Goal: Information Seeking & Learning: Learn about a topic

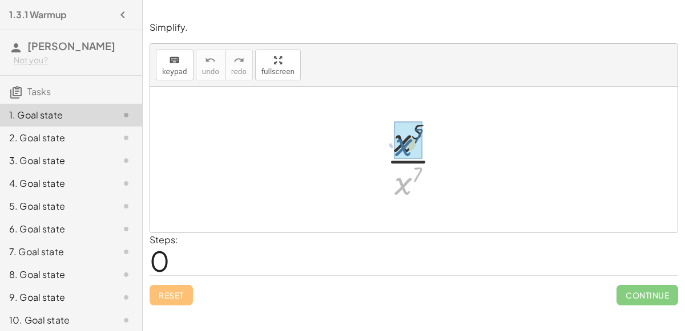
drag, startPoint x: 400, startPoint y: 185, endPoint x: 399, endPoint y: 145, distance: 39.4
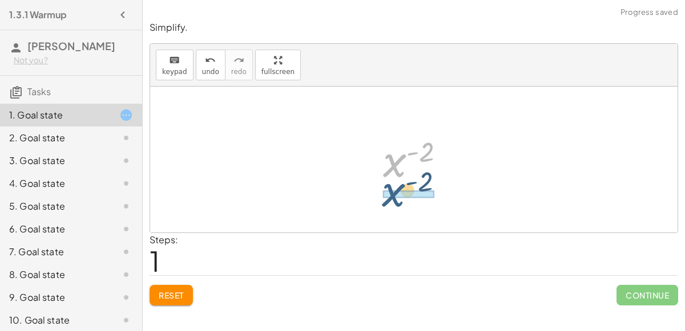
drag, startPoint x: 398, startPoint y: 158, endPoint x: 395, endPoint y: 187, distance: 28.6
click at [395, 187] on div at bounding box center [418, 160] width 83 height 56
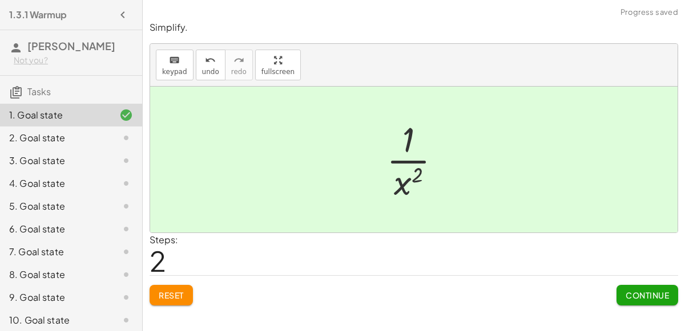
click at [642, 299] on span "Continue" at bounding box center [646, 295] width 43 height 10
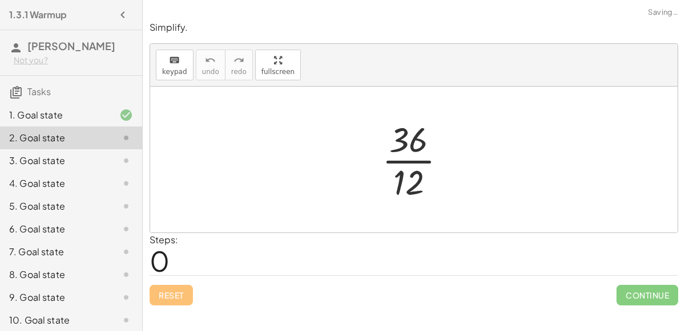
click at [415, 157] on div at bounding box center [418, 160] width 85 height 88
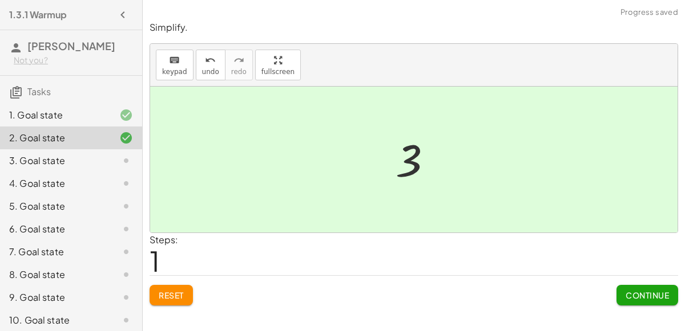
click at [631, 292] on span "Continue" at bounding box center [646, 295] width 43 height 10
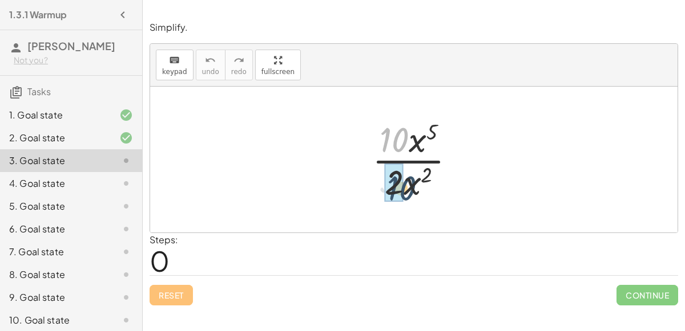
drag, startPoint x: 395, startPoint y: 117, endPoint x: 401, endPoint y: 165, distance: 48.9
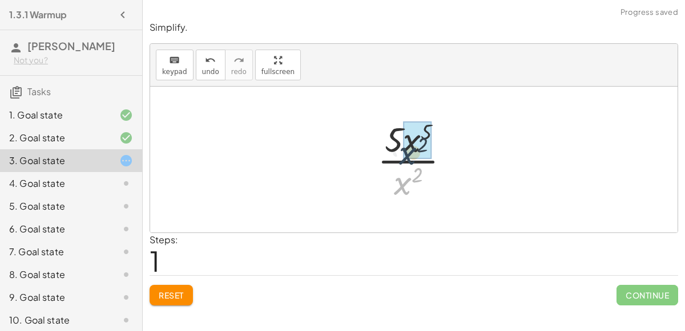
drag, startPoint x: 407, startPoint y: 184, endPoint x: 413, endPoint y: 151, distance: 34.2
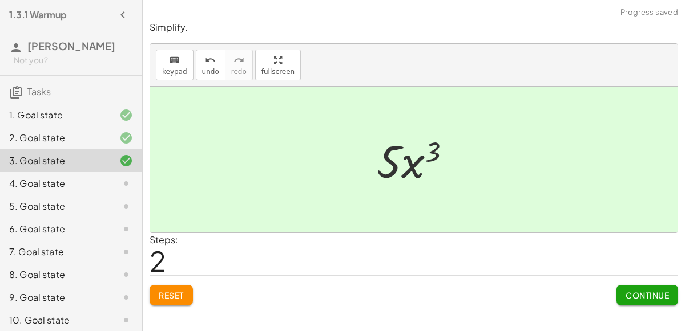
click at [665, 292] on span "Continue" at bounding box center [646, 295] width 43 height 10
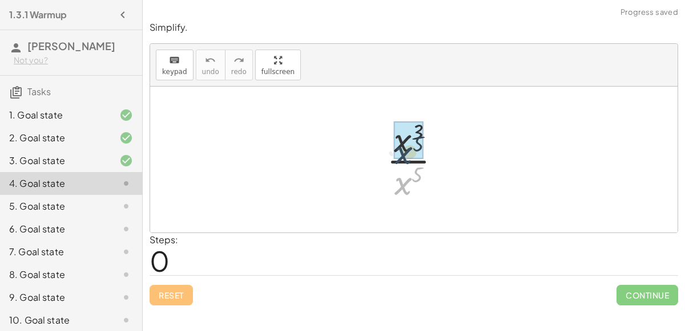
drag, startPoint x: 406, startPoint y: 191, endPoint x: 406, endPoint y: 159, distance: 32.5
click at [406, 159] on div at bounding box center [418, 160] width 75 height 88
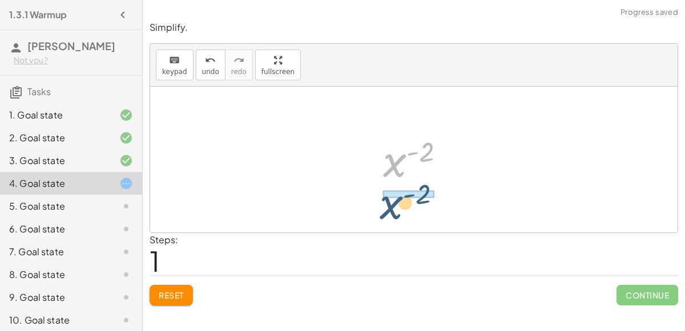
drag, startPoint x: 396, startPoint y: 161, endPoint x: 393, endPoint y: 203, distance: 41.8
click at [393, 203] on div "· x 3 · x 5 x ( + 3 − 5 ) x ( - 2 ) x ( ) - 2" at bounding box center [413, 160] width 527 height 146
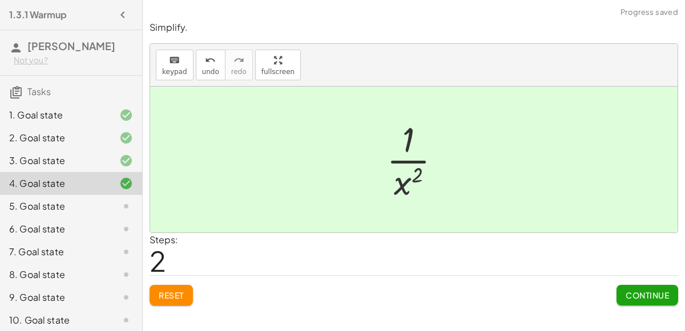
click at [625, 296] on span "Continue" at bounding box center [646, 295] width 43 height 10
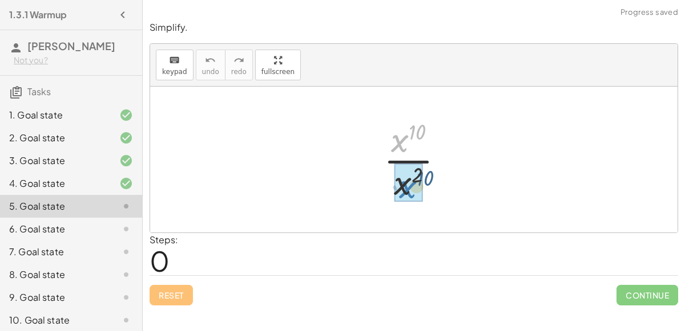
drag, startPoint x: 394, startPoint y: 144, endPoint x: 402, endPoint y: 197, distance: 54.2
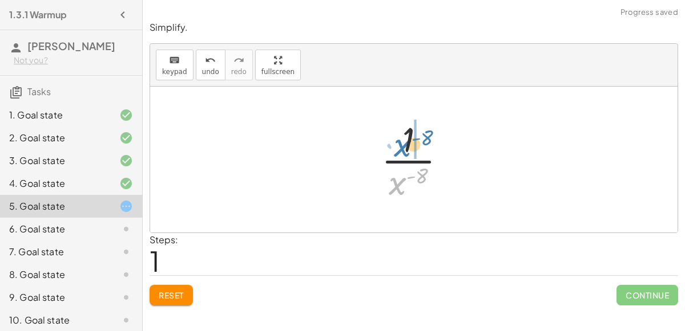
drag, startPoint x: 395, startPoint y: 191, endPoint x: 399, endPoint y: 152, distance: 39.0
click at [399, 152] on div at bounding box center [418, 160] width 86 height 88
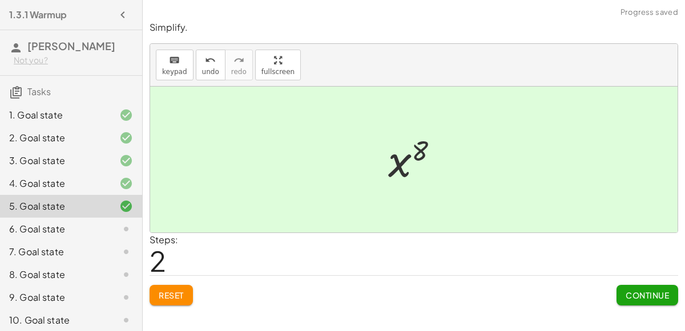
click at [668, 294] on span "Continue" at bounding box center [646, 295] width 43 height 10
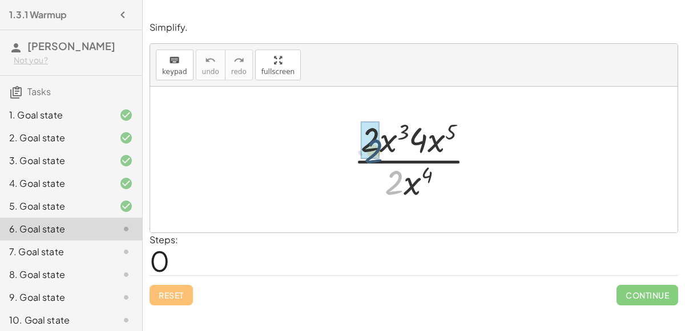
drag, startPoint x: 395, startPoint y: 177, endPoint x: 373, endPoint y: 141, distance: 42.8
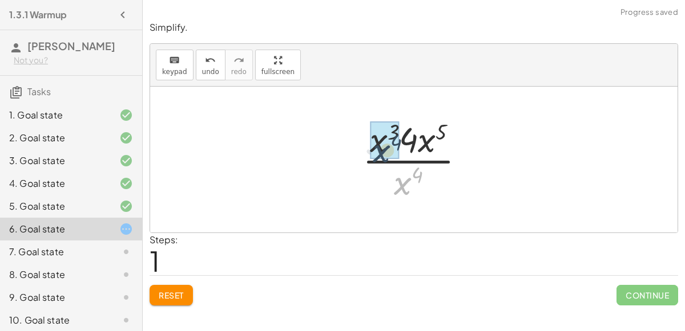
drag, startPoint x: 405, startPoint y: 181, endPoint x: 382, endPoint y: 147, distance: 41.1
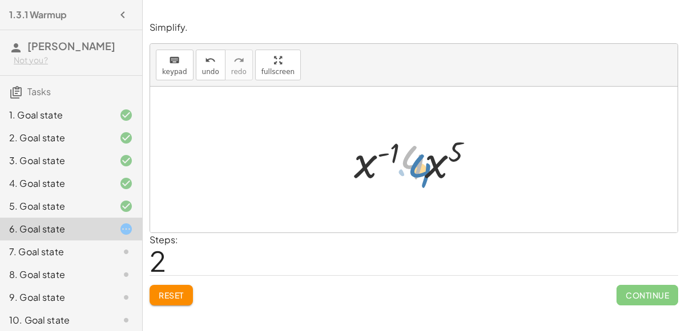
drag, startPoint x: 420, startPoint y: 162, endPoint x: 428, endPoint y: 170, distance: 11.3
click at [428, 170] on div at bounding box center [418, 160] width 140 height 59
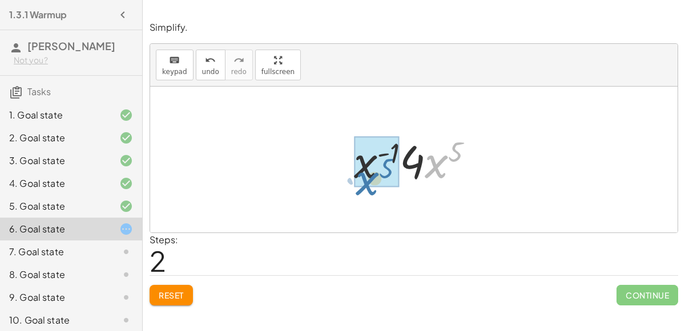
drag, startPoint x: 439, startPoint y: 167, endPoint x: 369, endPoint y: 183, distance: 72.1
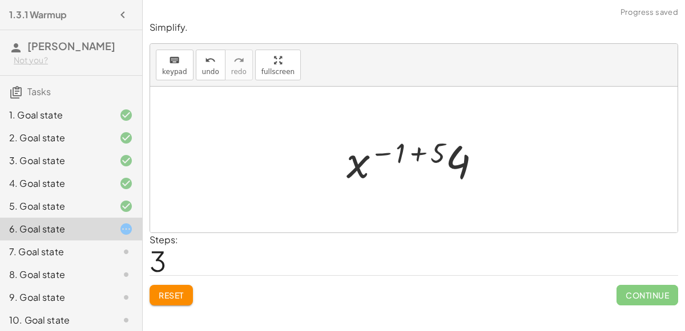
click at [419, 151] on div at bounding box center [418, 160] width 155 height 59
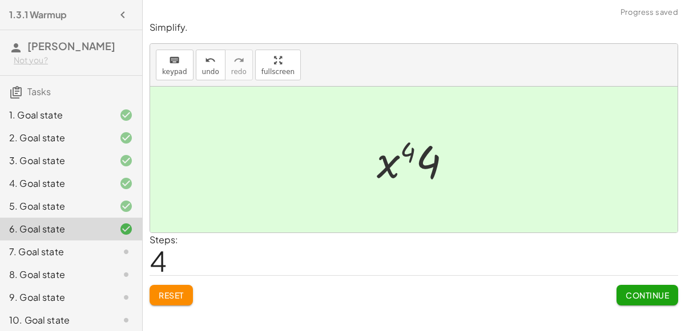
click at [634, 296] on span "Continue" at bounding box center [646, 295] width 43 height 10
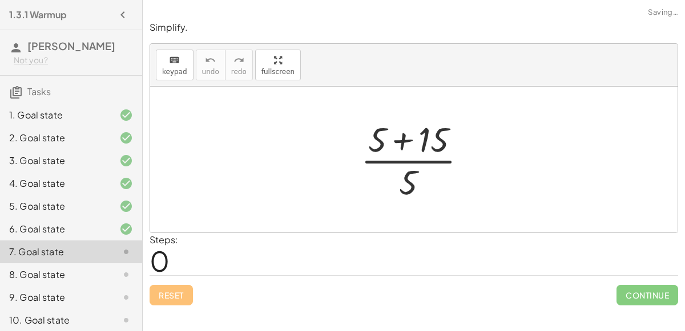
click at [402, 137] on div at bounding box center [418, 160] width 127 height 88
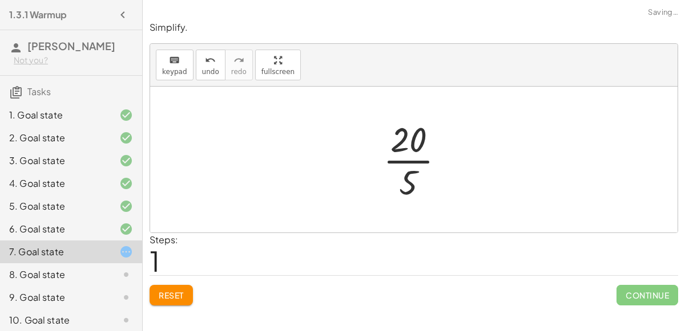
click at [406, 155] on div at bounding box center [418, 160] width 82 height 88
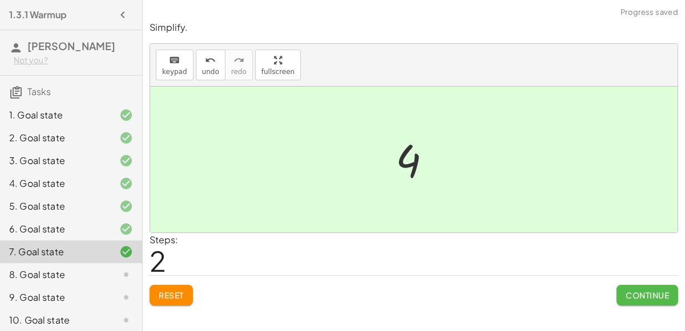
click at [633, 294] on span "Continue" at bounding box center [646, 295] width 43 height 10
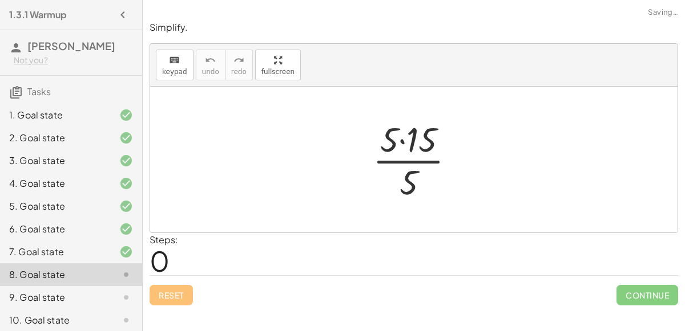
click at [399, 141] on div at bounding box center [418, 160] width 103 height 88
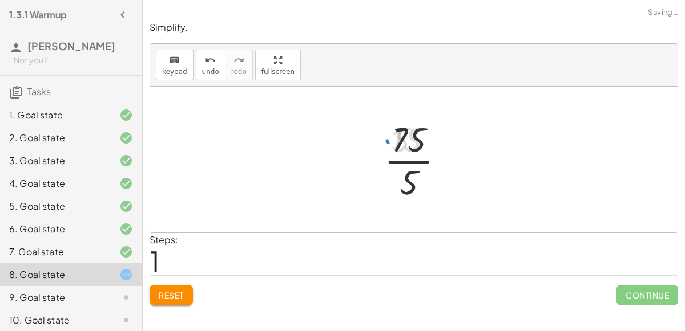
click at [403, 147] on div at bounding box center [418, 160] width 80 height 88
click at [408, 155] on div at bounding box center [418, 160] width 80 height 88
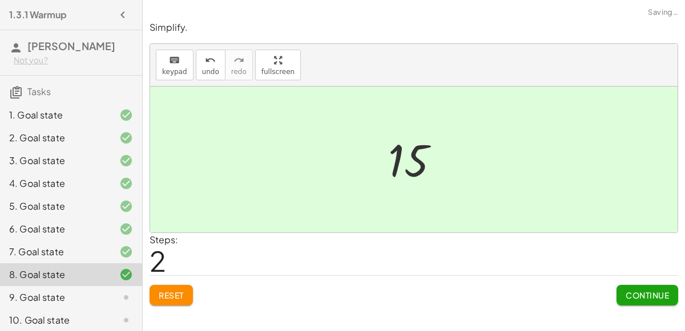
click at [625, 290] on span "Continue" at bounding box center [646, 295] width 43 height 10
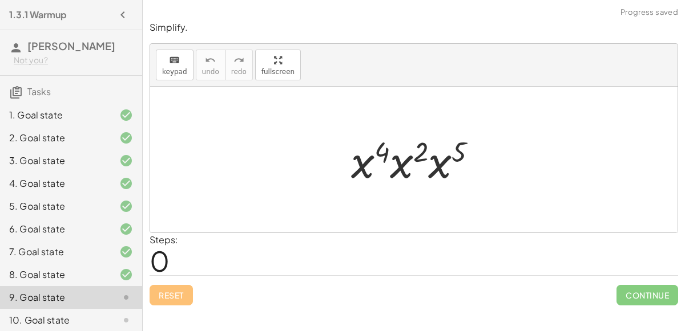
click at [386, 160] on div at bounding box center [418, 160] width 147 height 59
click at [392, 163] on div at bounding box center [418, 160] width 147 height 59
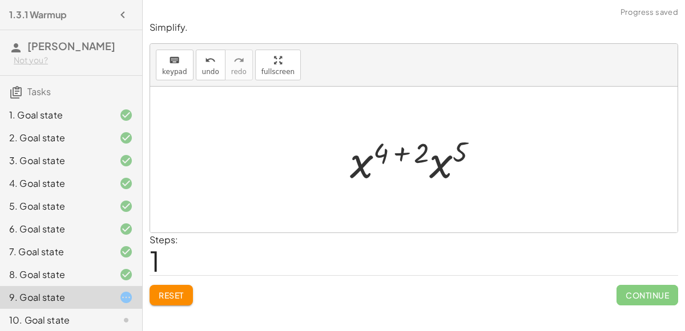
click at [402, 152] on div at bounding box center [418, 160] width 149 height 59
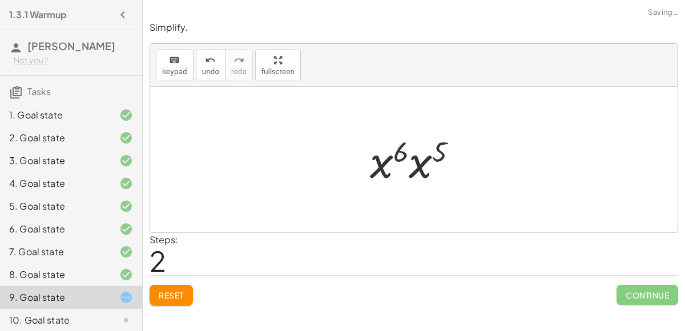
click at [418, 167] on div at bounding box center [418, 160] width 108 height 59
click at [405, 151] on div at bounding box center [418, 160] width 110 height 56
click at [415, 153] on div at bounding box center [418, 160] width 110 height 56
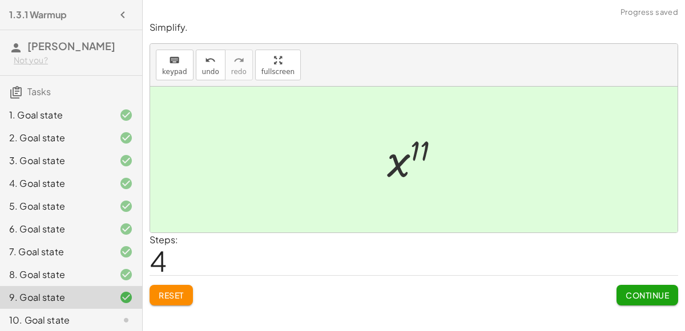
click at [629, 286] on button "Continue" at bounding box center [647, 295] width 62 height 21
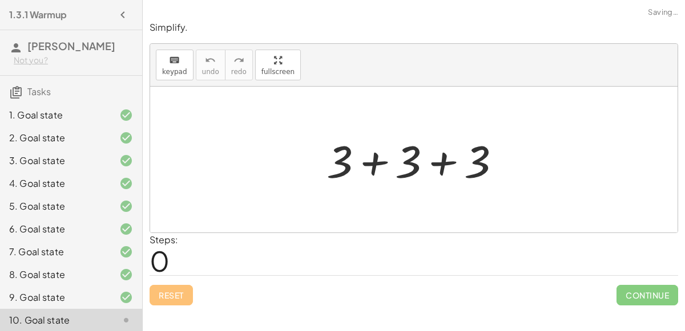
click at [434, 160] on div at bounding box center [418, 160] width 195 height 59
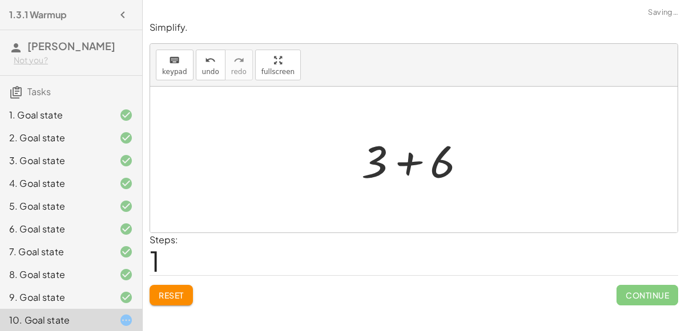
click at [399, 165] on div at bounding box center [418, 160] width 126 height 59
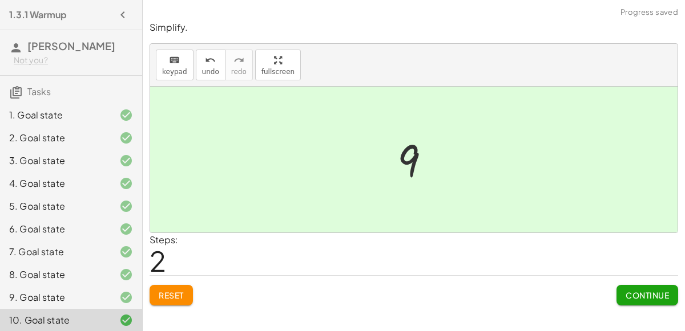
click at [626, 290] on span "Continue" at bounding box center [646, 295] width 43 height 10
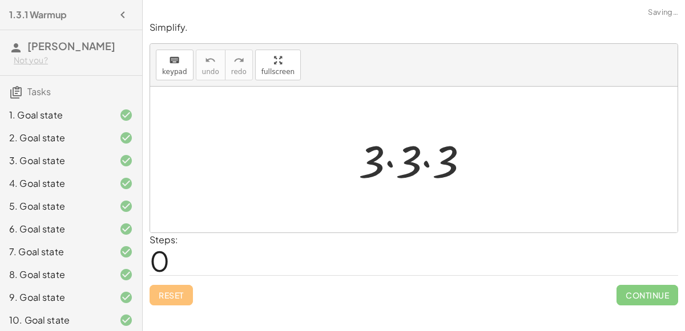
click at [428, 163] on div at bounding box center [418, 160] width 131 height 59
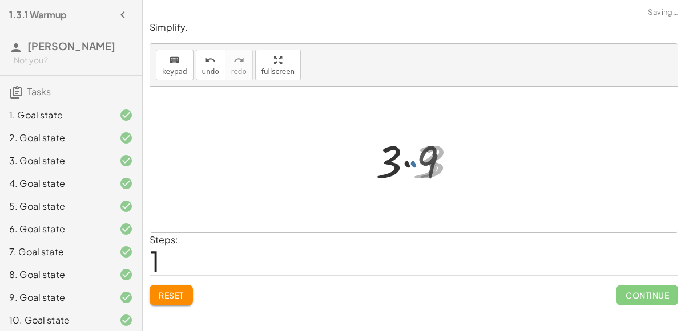
click at [398, 161] on div at bounding box center [418, 160] width 91 height 59
click at [403, 164] on div at bounding box center [418, 160] width 91 height 59
click at [408, 161] on div at bounding box center [418, 160] width 91 height 59
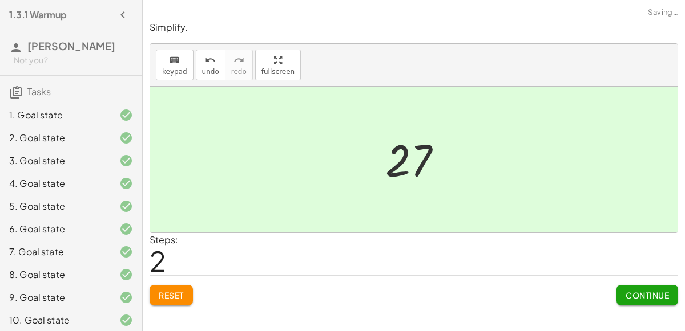
click at [655, 299] on button "Continue" at bounding box center [647, 295] width 62 height 21
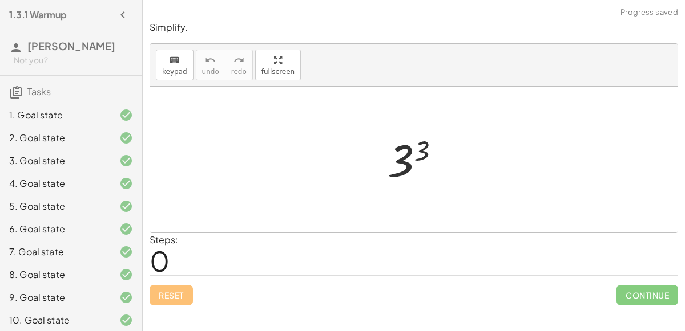
click at [414, 148] on div at bounding box center [418, 160] width 73 height 56
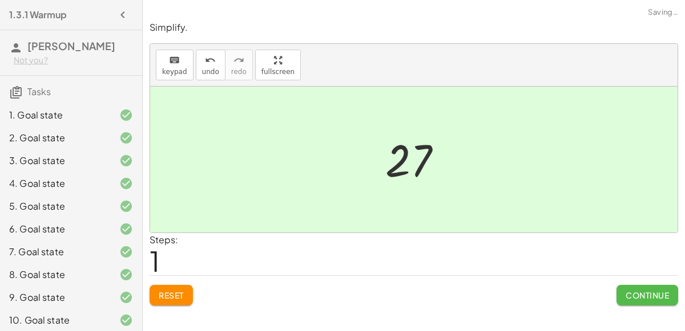
click at [633, 299] on button "Continue" at bounding box center [647, 295] width 62 height 21
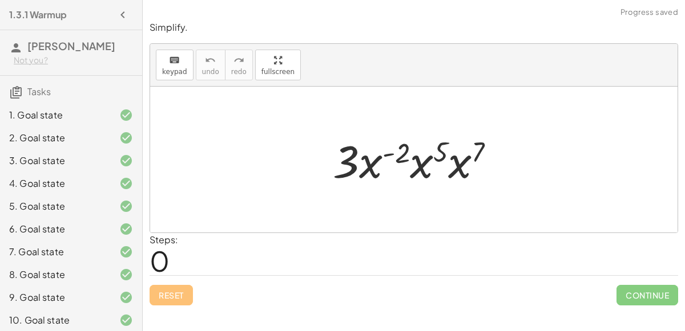
click at [377, 159] on div at bounding box center [418, 160] width 183 height 59
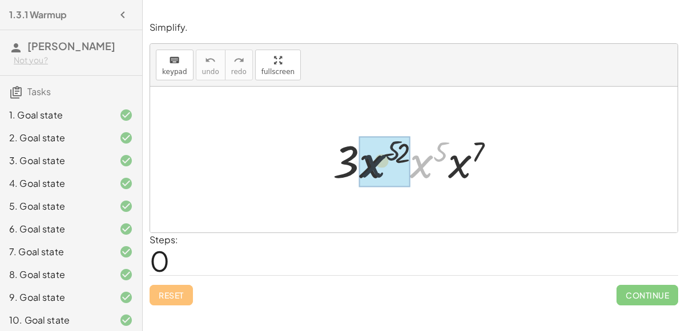
drag, startPoint x: 423, startPoint y: 170, endPoint x: 371, endPoint y: 170, distance: 51.3
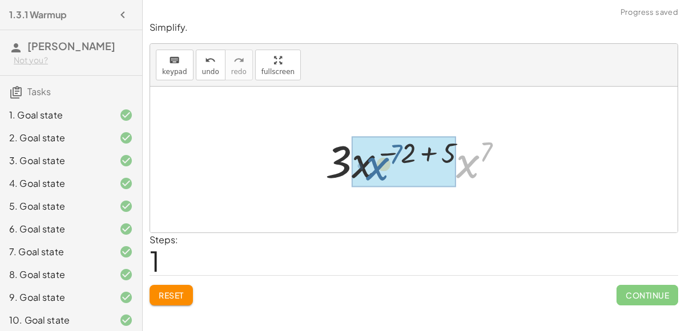
drag, startPoint x: 466, startPoint y: 167, endPoint x: 362, endPoint y: 171, distance: 103.3
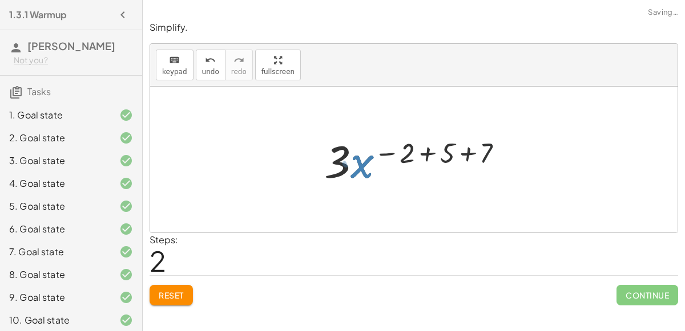
click at [419, 153] on div at bounding box center [418, 160] width 200 height 59
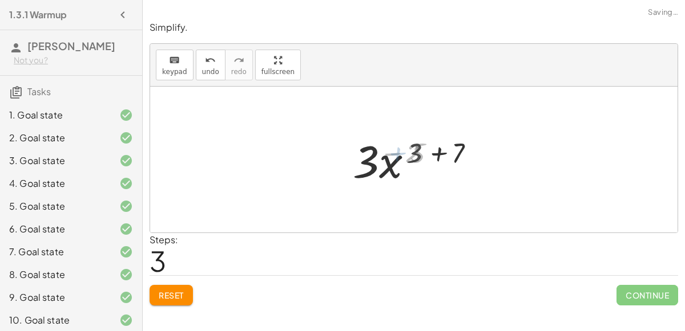
click at [427, 153] on div at bounding box center [418, 160] width 135 height 59
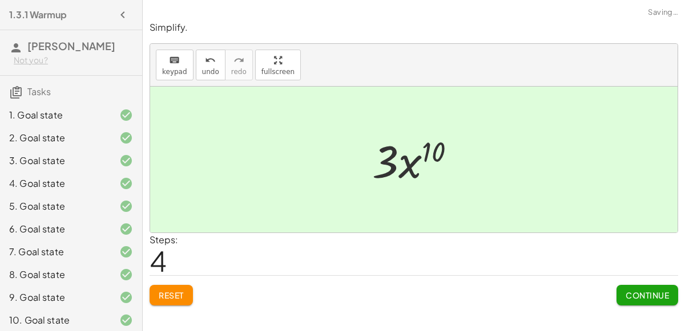
click at [395, 168] on div at bounding box center [418, 160] width 104 height 59
click at [633, 293] on span "Continue" at bounding box center [646, 295] width 43 height 10
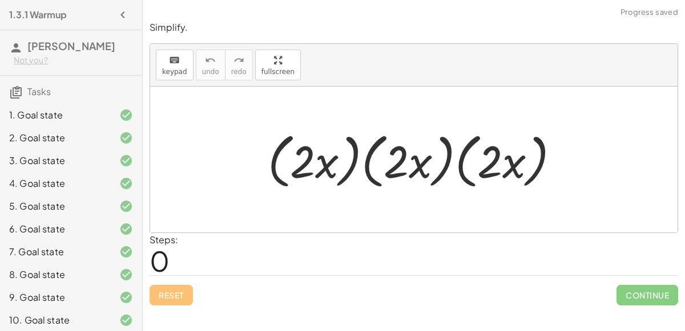
click at [313, 153] on div at bounding box center [418, 160] width 313 height 66
click at [384, 155] on div at bounding box center [418, 160] width 313 height 66
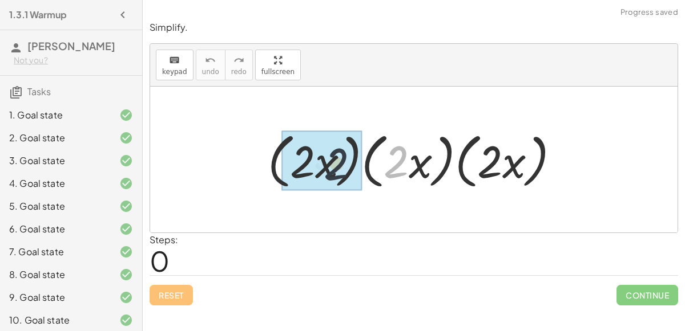
drag, startPoint x: 384, startPoint y: 155, endPoint x: 308, endPoint y: 157, distance: 76.5
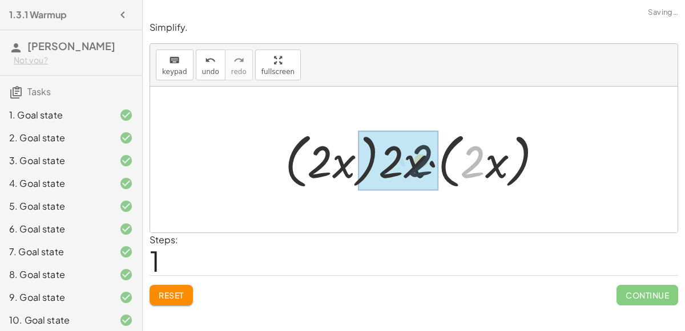
drag, startPoint x: 477, startPoint y: 166, endPoint x: 415, endPoint y: 167, distance: 61.6
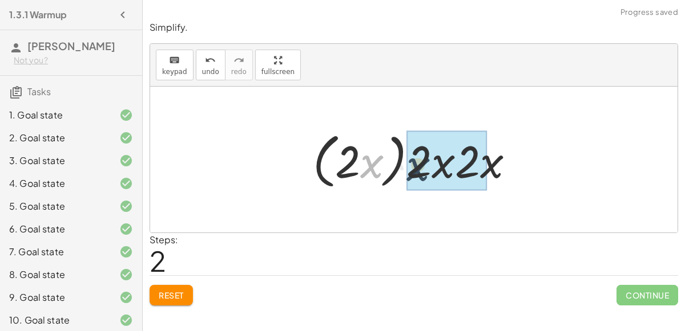
drag, startPoint x: 361, startPoint y: 163, endPoint x: 403, endPoint y: 167, distance: 42.9
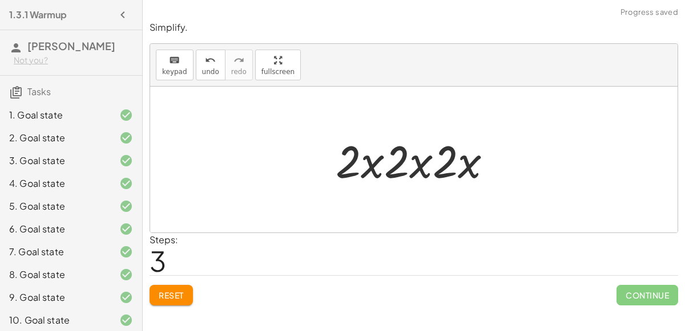
click at [406, 171] on div at bounding box center [418, 160] width 177 height 59
drag, startPoint x: 414, startPoint y: 169, endPoint x: 367, endPoint y: 171, distance: 46.8
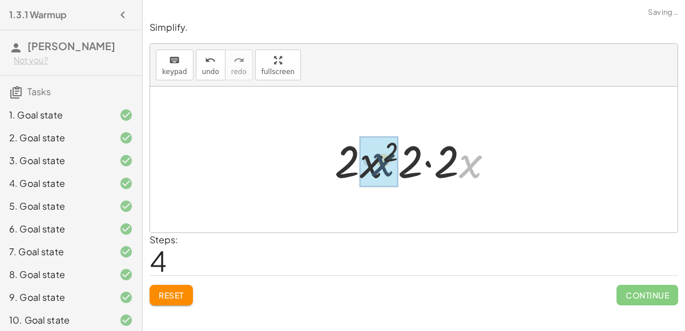
drag, startPoint x: 472, startPoint y: 166, endPoint x: 371, endPoint y: 165, distance: 101.0
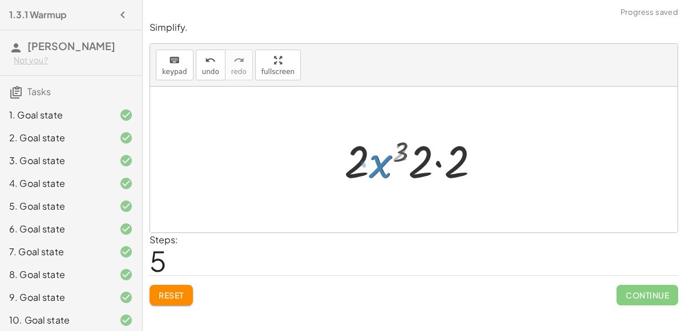
click at [434, 159] on div at bounding box center [418, 160] width 156 height 59
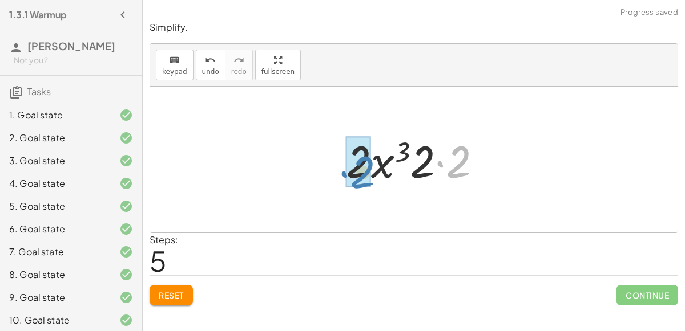
drag, startPoint x: 444, startPoint y: 160, endPoint x: 349, endPoint y: 170, distance: 96.3
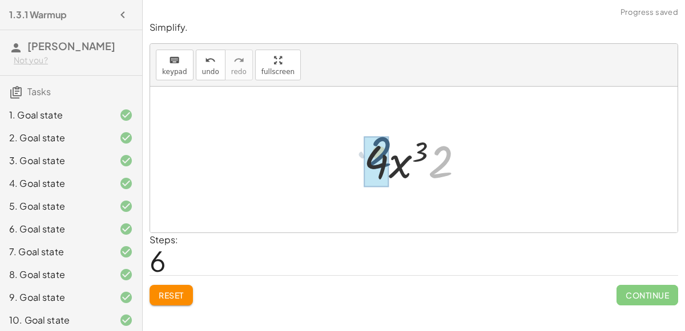
drag, startPoint x: 447, startPoint y: 171, endPoint x: 384, endPoint y: 165, distance: 63.0
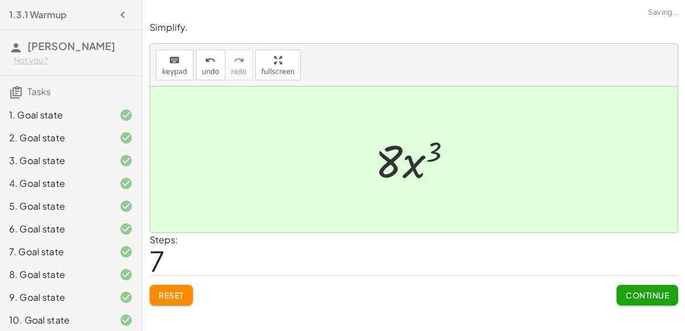
click at [671, 297] on button "Continue" at bounding box center [647, 295] width 62 height 21
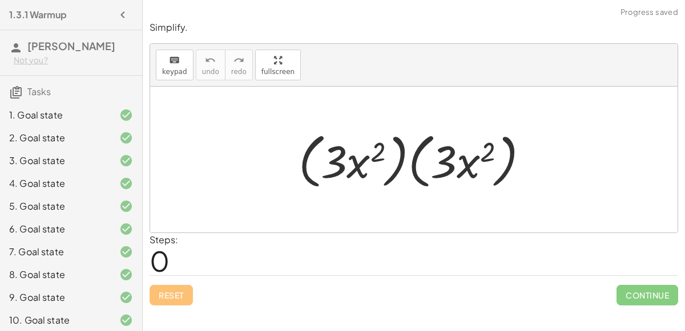
scroll to position [255, 0]
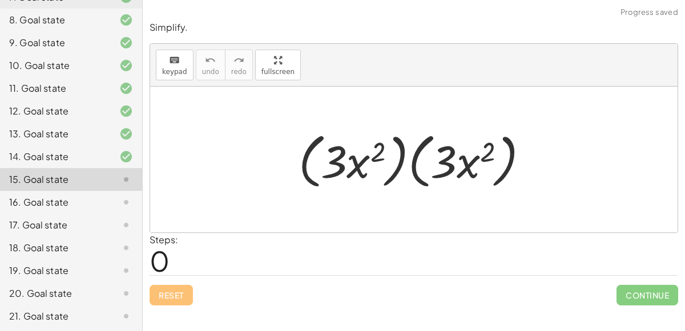
click at [363, 165] on div at bounding box center [418, 160] width 251 height 66
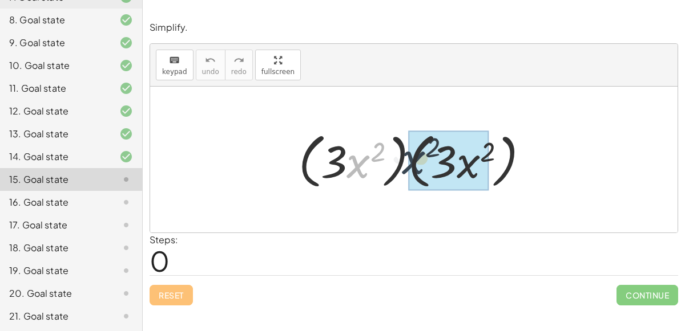
drag, startPoint x: 357, startPoint y: 164, endPoint x: 449, endPoint y: 157, distance: 92.1
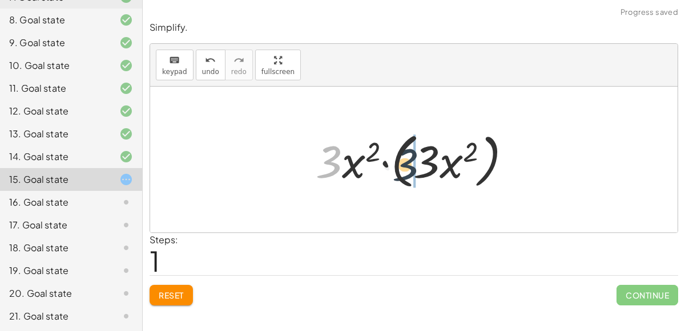
drag, startPoint x: 335, startPoint y: 155, endPoint x: 451, endPoint y: 160, distance: 115.9
click at [451, 160] on div at bounding box center [418, 160] width 216 height 66
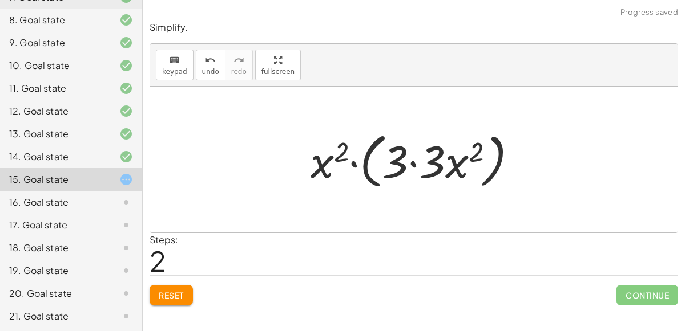
click at [412, 163] on div at bounding box center [418, 160] width 227 height 66
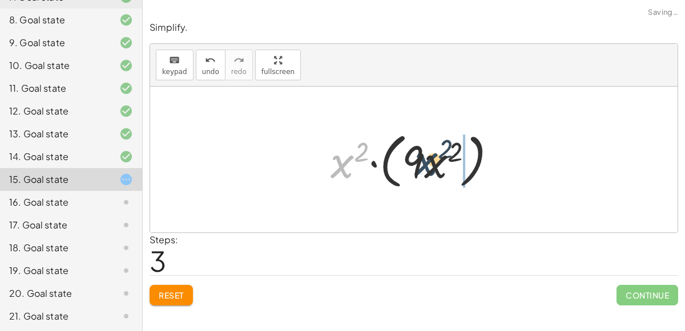
drag, startPoint x: 335, startPoint y: 163, endPoint x: 439, endPoint y: 161, distance: 103.3
click at [439, 161] on div at bounding box center [418, 160] width 187 height 66
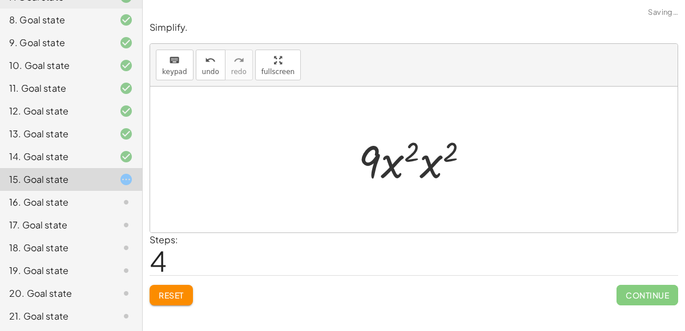
click at [416, 169] on div at bounding box center [418, 160] width 131 height 59
click at [424, 148] on div at bounding box center [418, 160] width 133 height 59
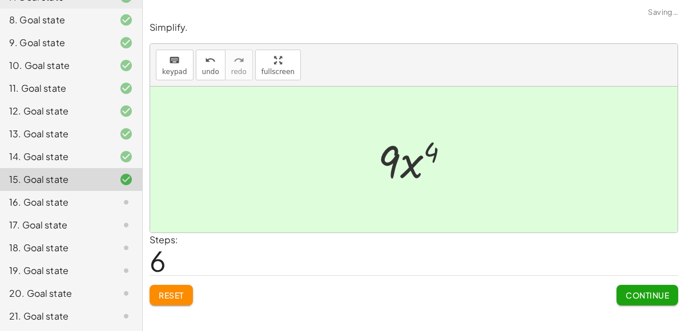
click at [641, 299] on span "Continue" at bounding box center [646, 295] width 43 height 10
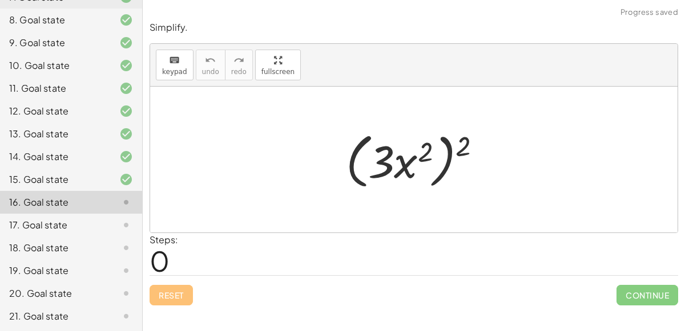
click at [494, 300] on div "Reset Continue" at bounding box center [413, 291] width 528 height 30
click at [450, 141] on div at bounding box center [418, 160] width 156 height 66
drag, startPoint x: 419, startPoint y: 157, endPoint x: 430, endPoint y: 156, distance: 10.9
click at [430, 156] on div at bounding box center [418, 160] width 156 height 66
drag, startPoint x: 459, startPoint y: 148, endPoint x: 413, endPoint y: 160, distance: 47.9
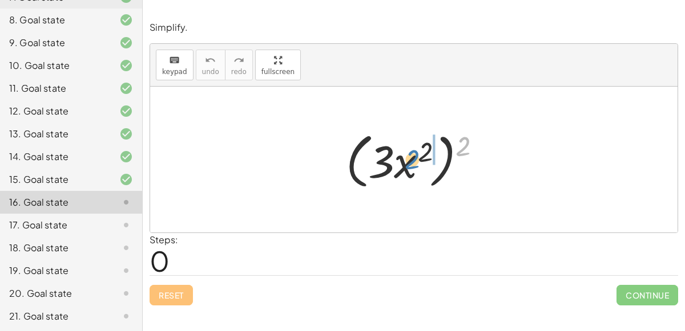
click at [413, 160] on div at bounding box center [418, 160] width 156 height 66
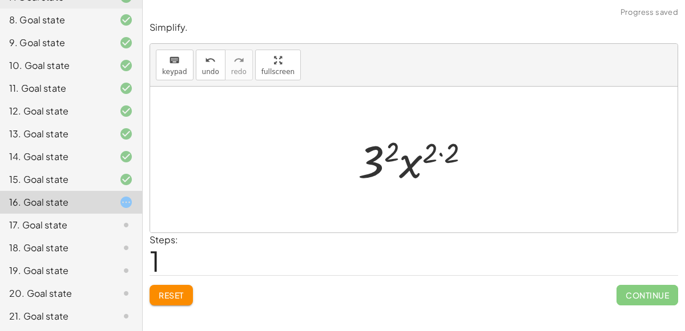
click at [436, 149] on div at bounding box center [418, 160] width 132 height 59
click at [438, 153] on div at bounding box center [418, 160] width 132 height 59
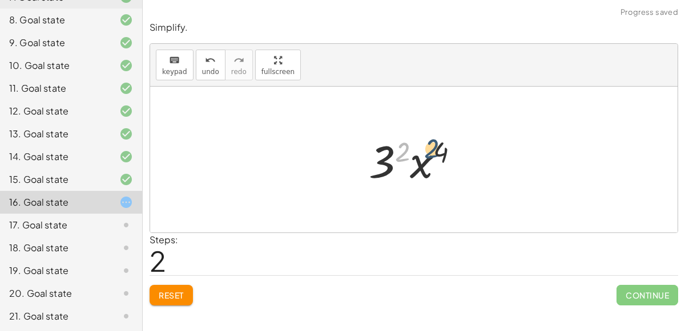
drag, startPoint x: 401, startPoint y: 151, endPoint x: 439, endPoint y: 151, distance: 37.7
click at [439, 151] on div at bounding box center [418, 160] width 111 height 59
drag, startPoint x: 440, startPoint y: 149, endPoint x: 401, endPoint y: 151, distance: 40.0
click at [401, 151] on div at bounding box center [418, 160] width 111 height 59
drag, startPoint x: 399, startPoint y: 151, endPoint x: 457, endPoint y: 150, distance: 58.2
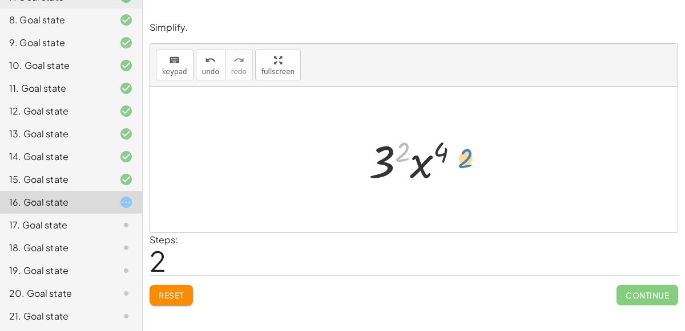
click at [457, 150] on div at bounding box center [418, 160] width 111 height 59
drag, startPoint x: 402, startPoint y: 148, endPoint x: 436, endPoint y: 147, distance: 34.2
click at [436, 147] on div at bounding box center [418, 160] width 111 height 59
click at [410, 169] on div at bounding box center [418, 160] width 111 height 59
click at [389, 168] on div at bounding box center [418, 160] width 111 height 59
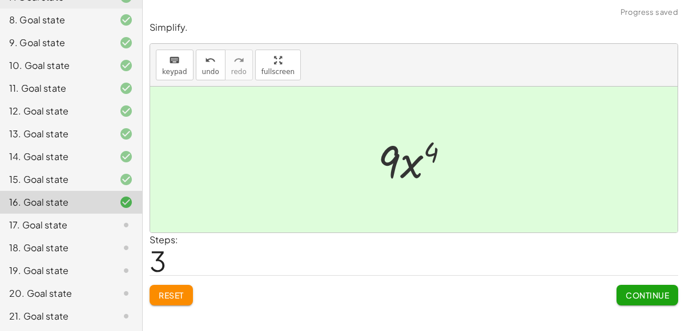
click at [632, 290] on span "Continue" at bounding box center [646, 295] width 43 height 10
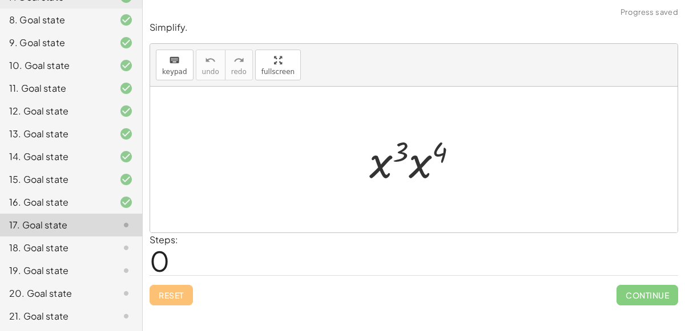
click at [416, 165] on div at bounding box center [417, 160] width 109 height 59
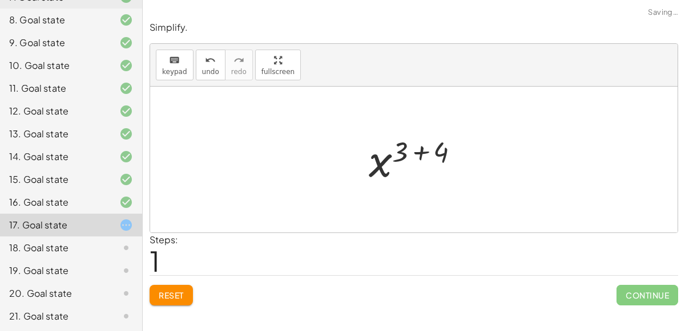
click at [419, 146] on div at bounding box center [418, 160] width 111 height 56
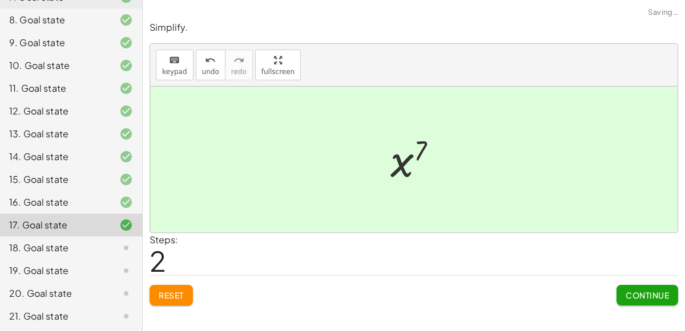
click at [633, 294] on span "Continue" at bounding box center [646, 295] width 43 height 10
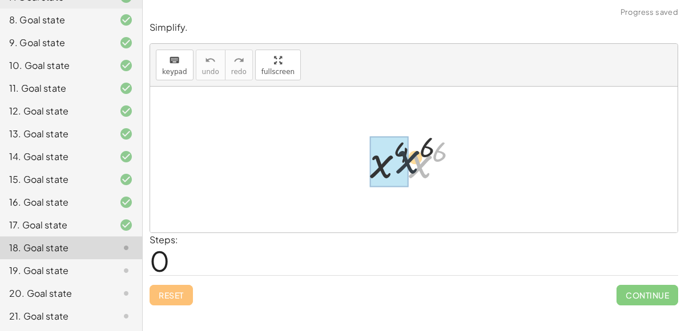
drag, startPoint x: 414, startPoint y: 171, endPoint x: 368, endPoint y: 169, distance: 46.2
click at [368, 169] on div at bounding box center [418, 160] width 108 height 59
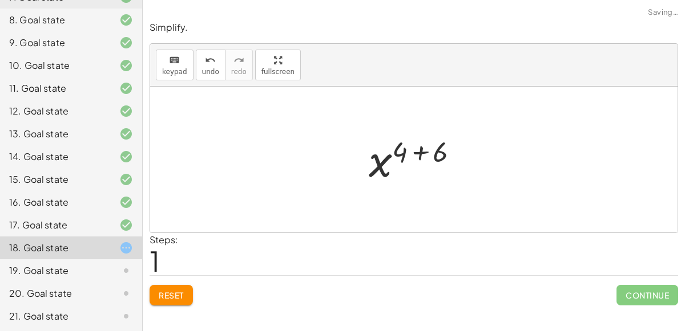
click at [412, 152] on div at bounding box center [418, 160] width 111 height 56
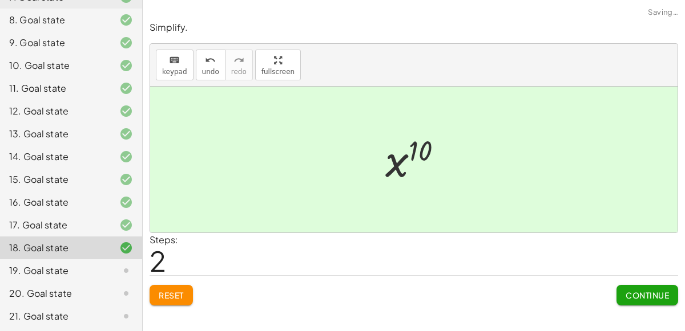
click at [644, 290] on span "Continue" at bounding box center [646, 295] width 43 height 10
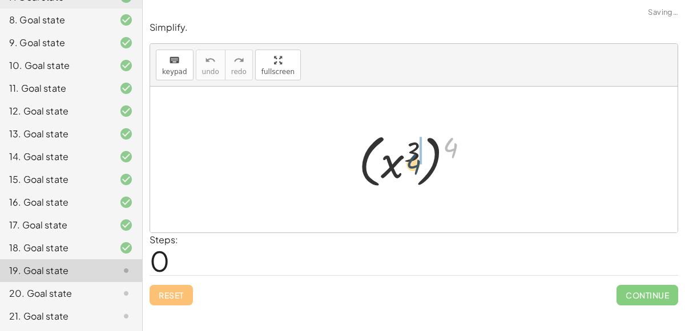
drag, startPoint x: 447, startPoint y: 146, endPoint x: 411, endPoint y: 162, distance: 39.3
click at [411, 162] on div at bounding box center [418, 159] width 131 height 63
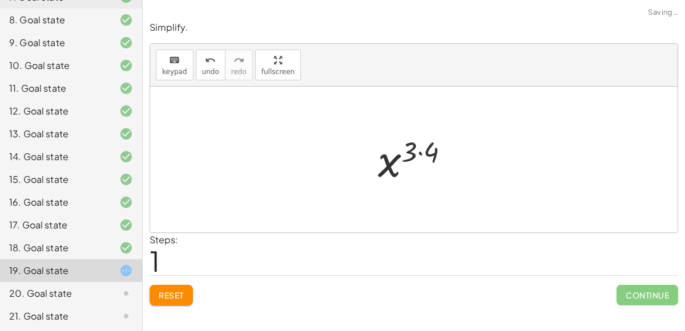
click at [419, 151] on div at bounding box center [418, 160] width 92 height 56
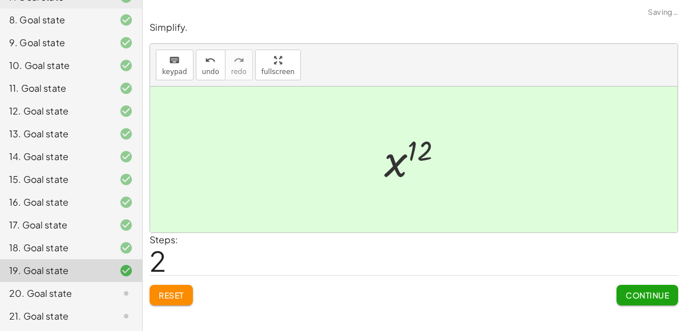
click at [643, 297] on span "Continue" at bounding box center [646, 295] width 43 height 10
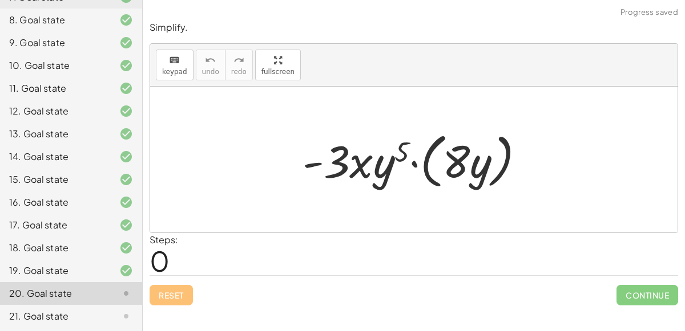
click at [411, 157] on div at bounding box center [418, 160] width 243 height 66
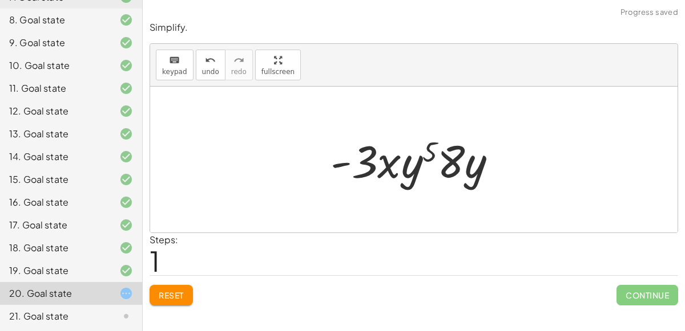
click at [452, 159] on div at bounding box center [418, 160] width 187 height 59
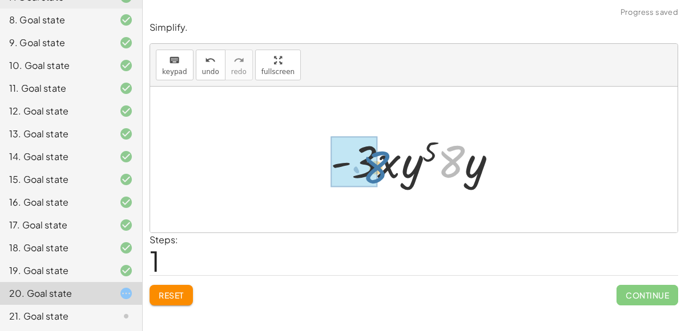
drag, startPoint x: 452, startPoint y: 160, endPoint x: 377, endPoint y: 165, distance: 75.5
click at [377, 165] on div at bounding box center [418, 160] width 187 height 59
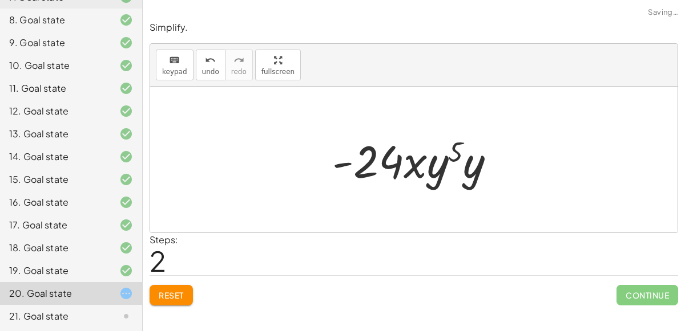
click at [382, 161] on div at bounding box center [418, 160] width 184 height 59
click at [362, 159] on div at bounding box center [418, 160] width 184 height 59
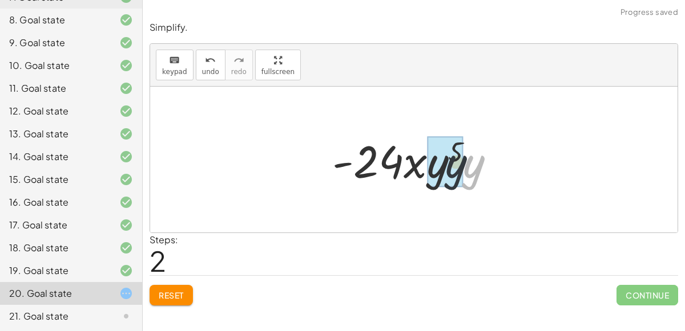
drag, startPoint x: 475, startPoint y: 176, endPoint x: 454, endPoint y: 176, distance: 21.7
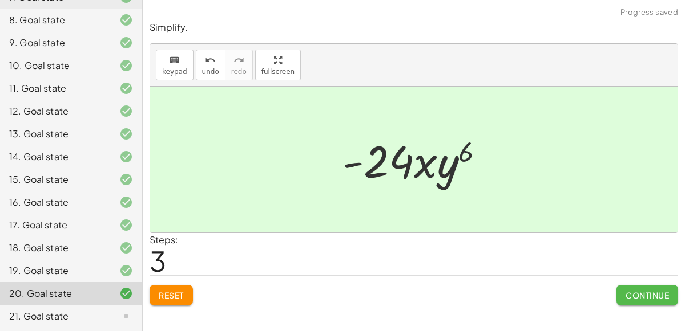
click at [648, 293] on span "Continue" at bounding box center [646, 295] width 43 height 10
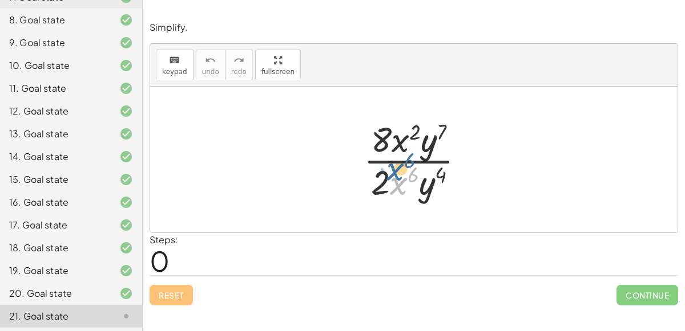
click at [395, 182] on div at bounding box center [419, 160] width 122 height 88
drag, startPoint x: 381, startPoint y: 130, endPoint x: 377, endPoint y: 167, distance: 36.8
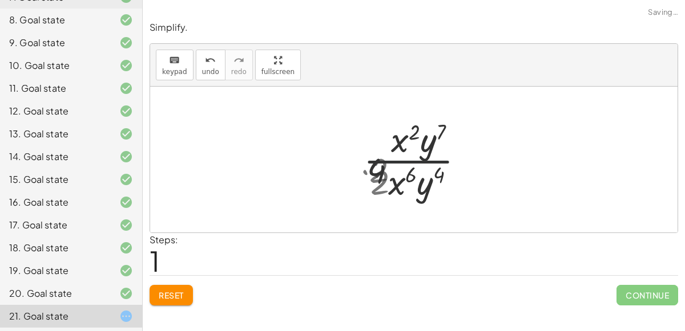
click at [377, 167] on div at bounding box center [417, 160] width 119 height 88
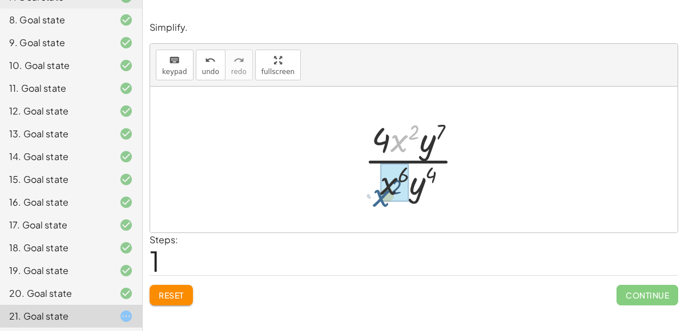
drag, startPoint x: 392, startPoint y: 137, endPoint x: 374, endPoint y: 192, distance: 57.0
click at [374, 192] on div at bounding box center [417, 160] width 119 height 88
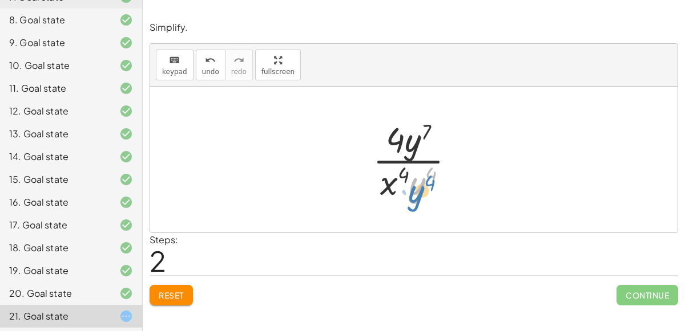
drag, startPoint x: 420, startPoint y: 192, endPoint x: 420, endPoint y: 203, distance: 10.8
click at [420, 203] on div at bounding box center [418, 160] width 103 height 88
drag, startPoint x: 414, startPoint y: 141, endPoint x: 419, endPoint y: 169, distance: 28.5
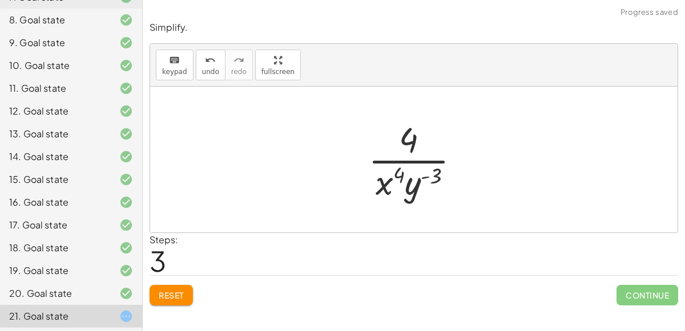
click at [423, 184] on div at bounding box center [418, 160] width 112 height 88
click at [410, 187] on div at bounding box center [418, 160] width 112 height 88
drag, startPoint x: 410, startPoint y: 133, endPoint x: 357, endPoint y: 186, distance: 74.6
click at [357, 186] on div "· 8 · x 2 · y 7 · 2 · x 6 · y 4 · 4 · 2 · x 2 · y 7 · 2 · x 6 · y 4 · 4 · x 2 ·…" at bounding box center [414, 160] width 127 height 94
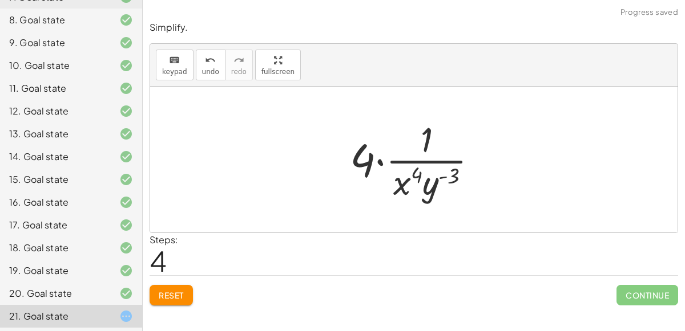
click at [384, 163] on div at bounding box center [418, 160] width 148 height 88
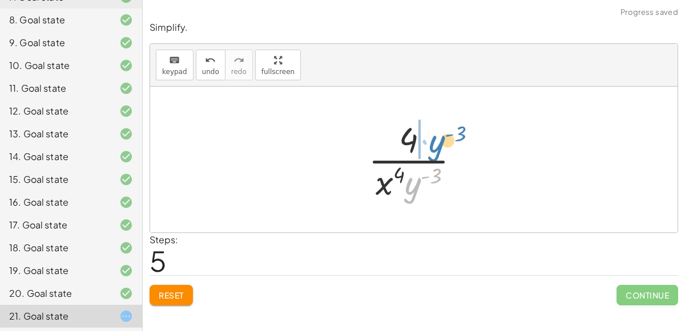
drag, startPoint x: 406, startPoint y: 189, endPoint x: 427, endPoint y: 148, distance: 47.0
click at [427, 148] on div at bounding box center [418, 160] width 112 height 88
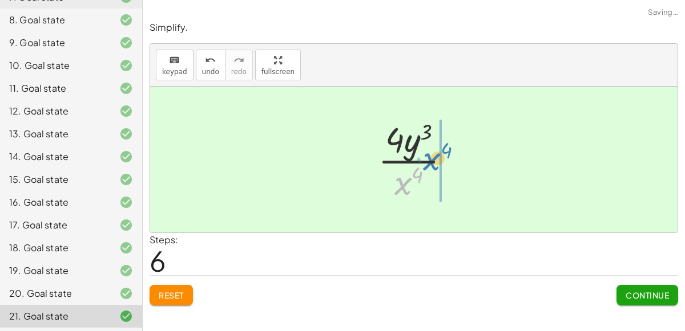
drag, startPoint x: 406, startPoint y: 181, endPoint x: 433, endPoint y: 160, distance: 34.2
click at [433, 160] on div at bounding box center [418, 160] width 93 height 88
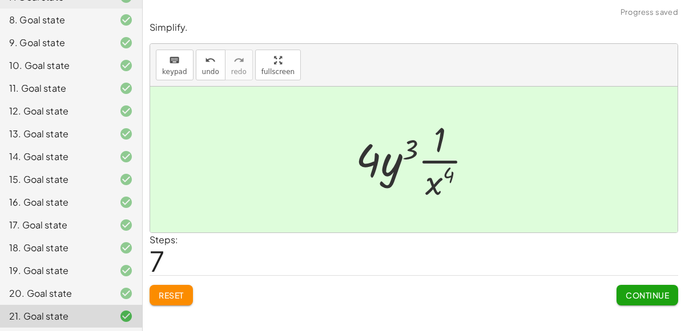
click at [434, 156] on div at bounding box center [418, 160] width 137 height 88
click at [629, 292] on span "Continue" at bounding box center [646, 295] width 43 height 10
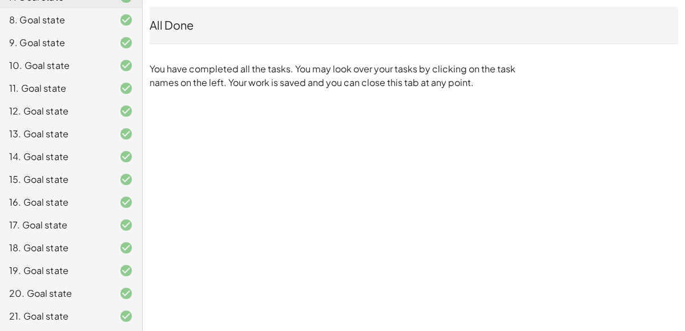
scroll to position [0, 0]
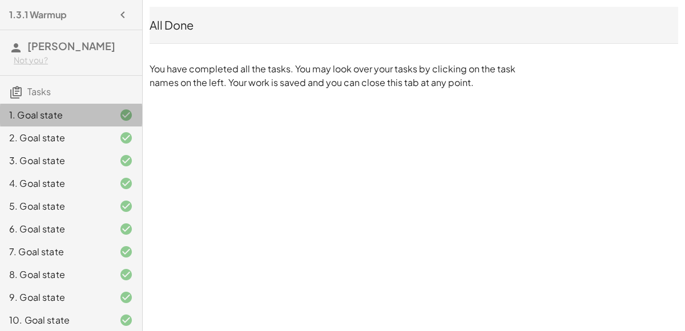
click at [52, 118] on div "1. Goal state" at bounding box center [55, 115] width 92 height 14
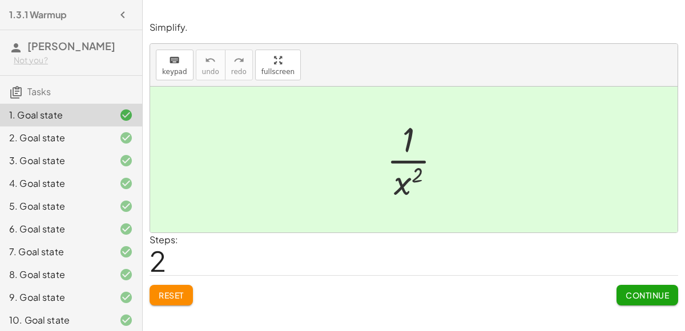
click at [167, 294] on span "Reset" at bounding box center [171, 295] width 25 height 10
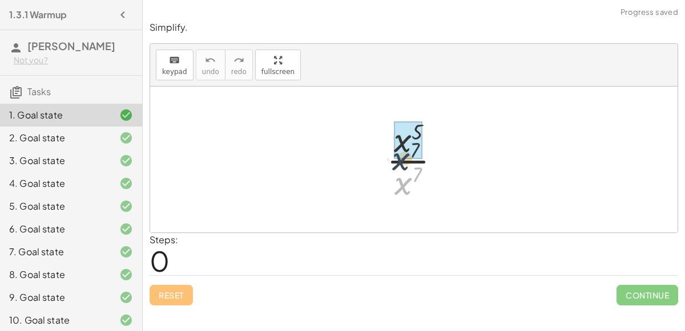
drag, startPoint x: 406, startPoint y: 186, endPoint x: 402, endPoint y: 155, distance: 31.6
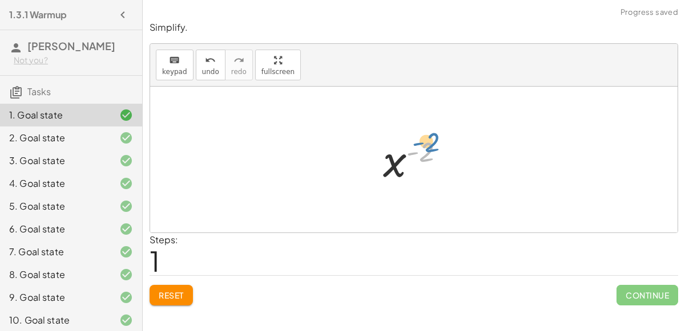
click at [424, 146] on div at bounding box center [418, 160] width 83 height 56
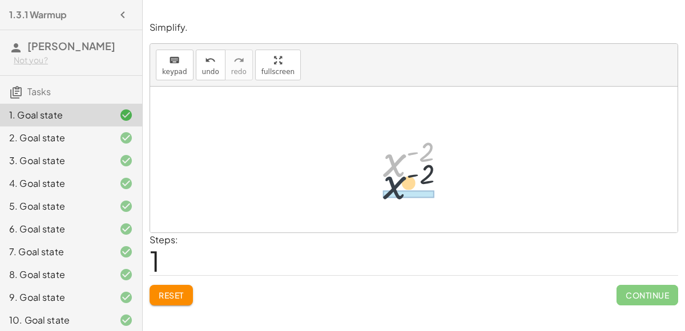
drag, startPoint x: 400, startPoint y: 161, endPoint x: 403, endPoint y: 187, distance: 25.8
click at [403, 187] on div at bounding box center [418, 160] width 83 height 56
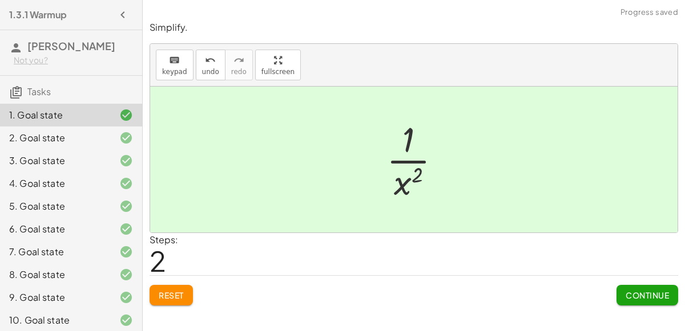
click at [645, 298] on span "Continue" at bounding box center [646, 295] width 43 height 10
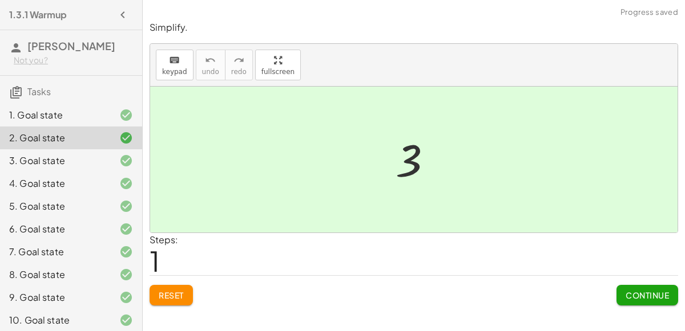
click at [160, 294] on span "Reset" at bounding box center [171, 295] width 25 height 10
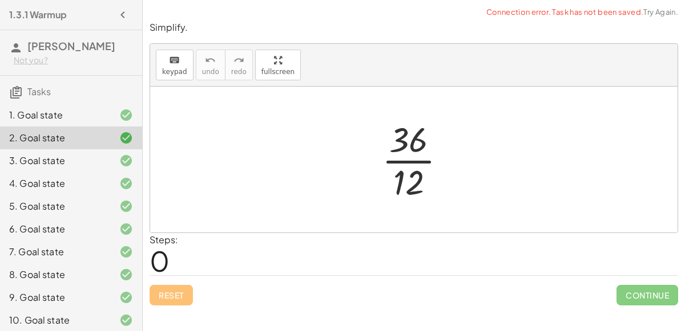
click at [405, 160] on div at bounding box center [418, 160] width 85 height 88
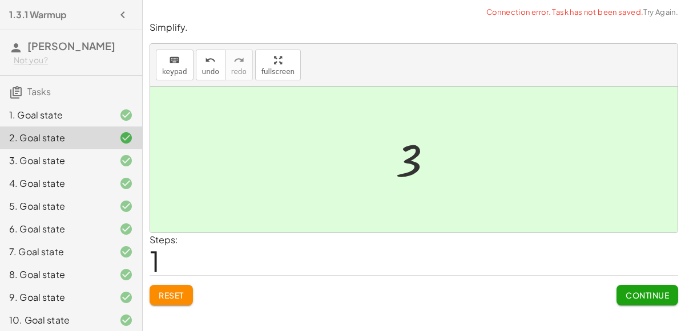
click at [634, 296] on span "Continue" at bounding box center [646, 295] width 43 height 10
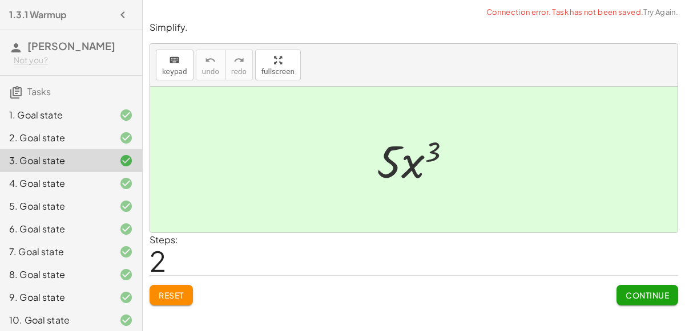
click at [171, 297] on span "Reset" at bounding box center [171, 295] width 25 height 10
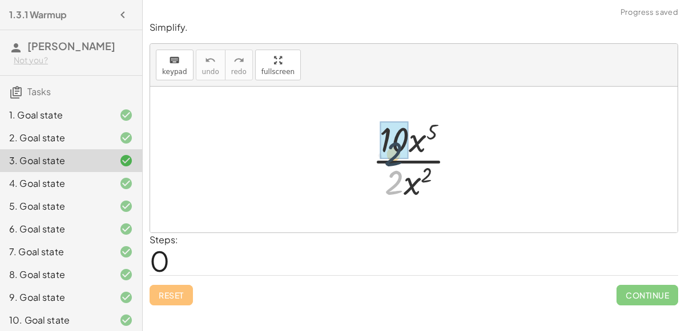
drag, startPoint x: 391, startPoint y: 177, endPoint x: 391, endPoint y: 140, distance: 37.1
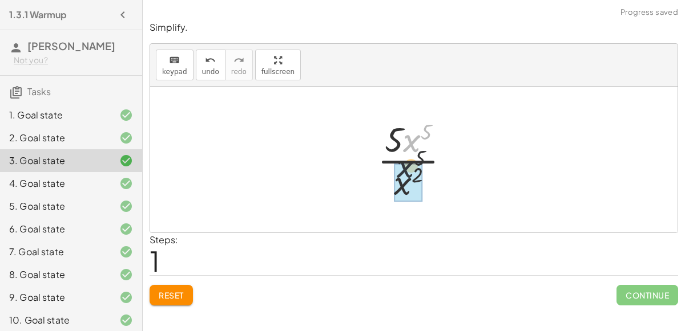
drag, startPoint x: 412, startPoint y: 146, endPoint x: 402, endPoint y: 187, distance: 42.2
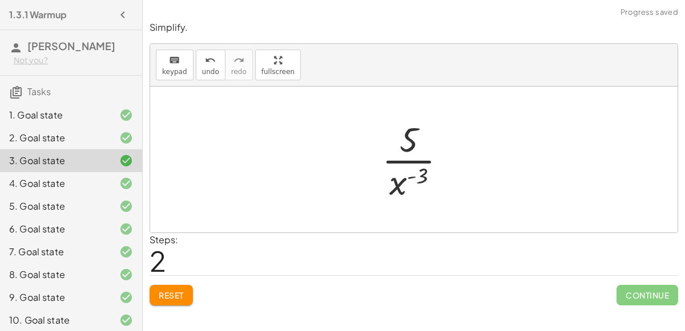
click at [407, 145] on div at bounding box center [418, 160] width 85 height 88
drag, startPoint x: 400, startPoint y: 180, endPoint x: 428, endPoint y: 151, distance: 39.9
click at [428, 151] on div at bounding box center [418, 160] width 85 height 88
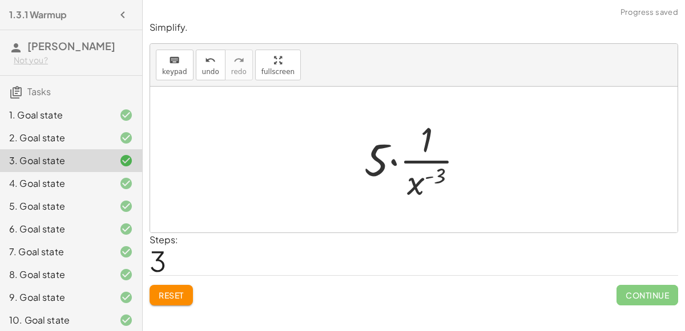
click at [397, 161] on div at bounding box center [418, 160] width 120 height 88
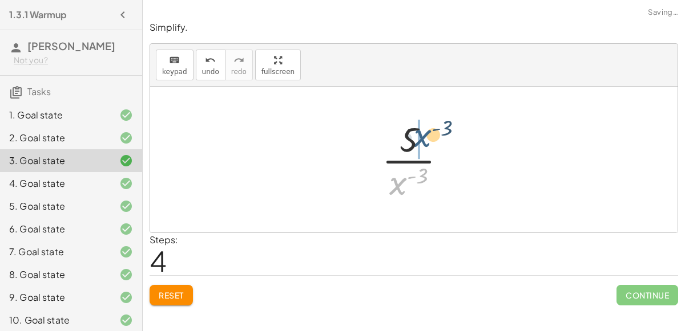
drag, startPoint x: 395, startPoint y: 185, endPoint x: 417, endPoint y: 137, distance: 52.3
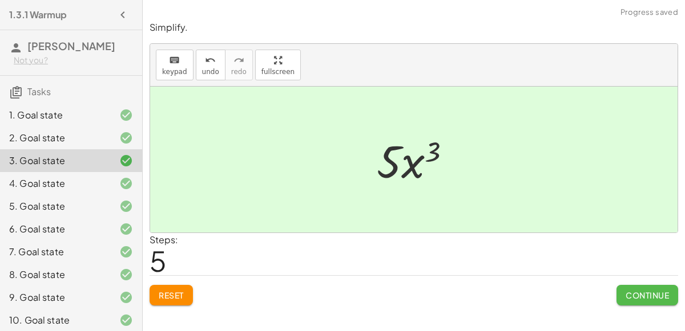
click at [652, 292] on span "Continue" at bounding box center [646, 295] width 43 height 10
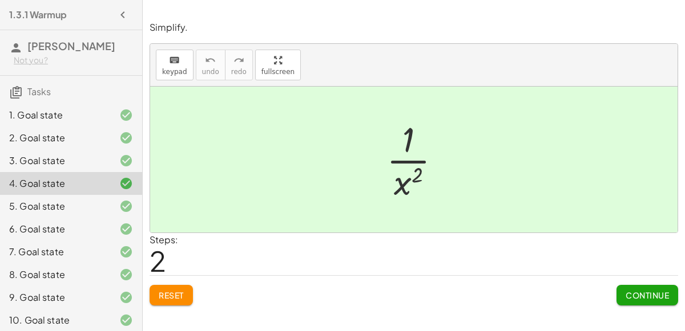
click at [159, 298] on span "Reset" at bounding box center [171, 295] width 25 height 10
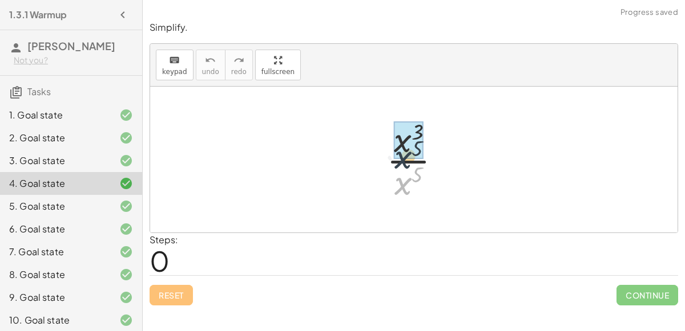
drag, startPoint x: 402, startPoint y: 184, endPoint x: 401, endPoint y: 156, distance: 28.5
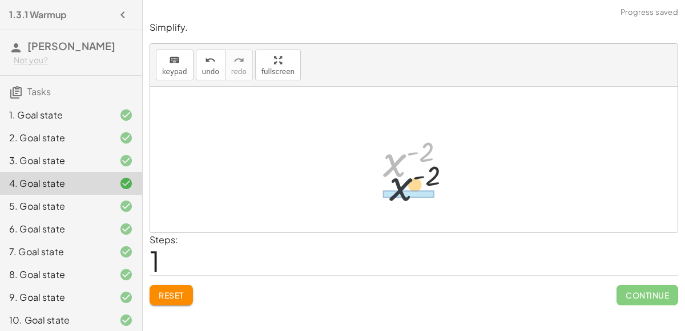
drag, startPoint x: 396, startPoint y: 163, endPoint x: 401, endPoint y: 207, distance: 44.2
click at [401, 207] on div "· x 3 · x 5 x ( + 3 − 5 ) x ( - 2 ) x ( ) - 2" at bounding box center [413, 160] width 527 height 146
drag, startPoint x: 394, startPoint y: 160, endPoint x: 392, endPoint y: 207, distance: 46.2
click at [392, 207] on div "· x 3 · x 5 x ( + 3 − 5 ) x ( - 2 ) x ( ) - 2" at bounding box center [413, 160] width 527 height 146
drag, startPoint x: 389, startPoint y: 169, endPoint x: 380, endPoint y: 211, distance: 42.6
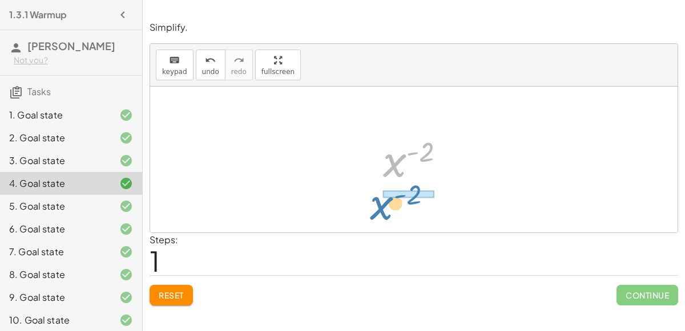
click at [380, 211] on div "· x 3 · x 5 x ( + 3 − 5 ) x ( - 2 ) x ( ) - 2" at bounding box center [413, 160] width 527 height 146
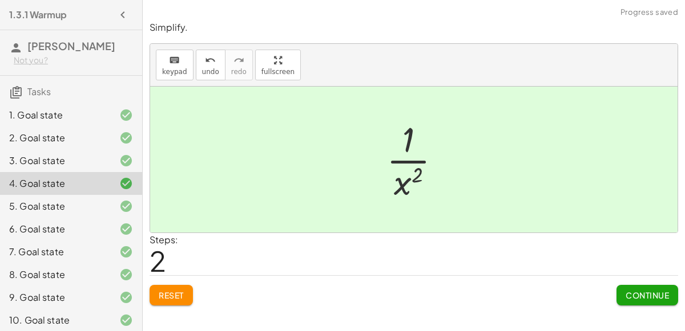
click at [669, 297] on button "Continue" at bounding box center [647, 295] width 62 height 21
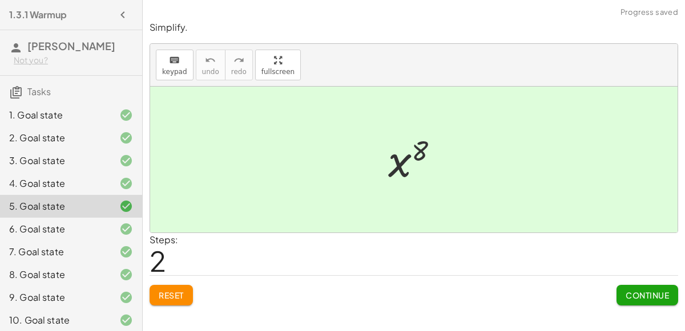
click at [398, 160] on div at bounding box center [417, 160] width 71 height 56
click at [186, 304] on button "Reset" at bounding box center [170, 295] width 43 height 21
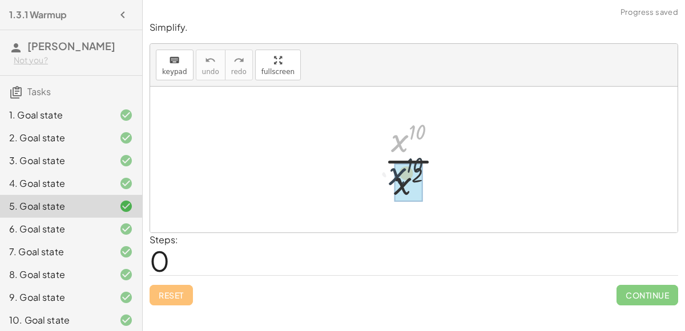
drag, startPoint x: 401, startPoint y: 141, endPoint x: 400, endPoint y: 175, distance: 33.7
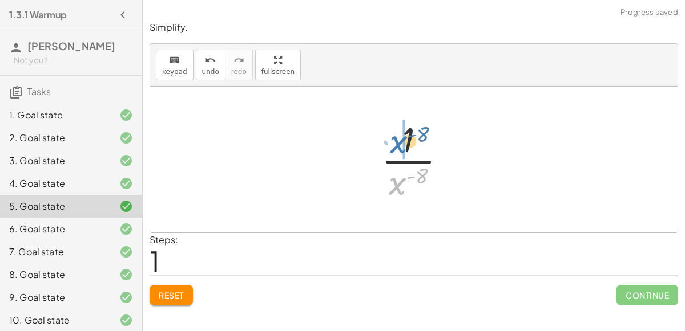
drag, startPoint x: 401, startPoint y: 181, endPoint x: 401, endPoint y: 139, distance: 42.2
click at [401, 139] on div at bounding box center [418, 160] width 86 height 88
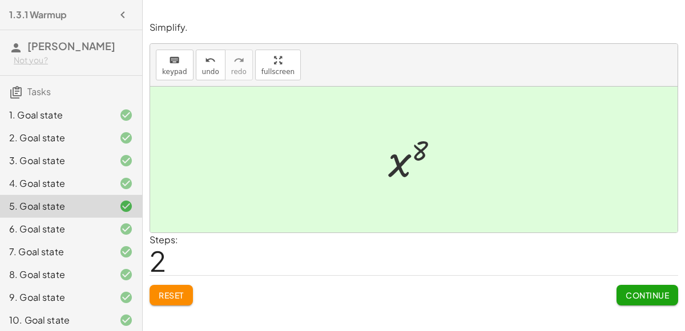
scroll to position [255, 0]
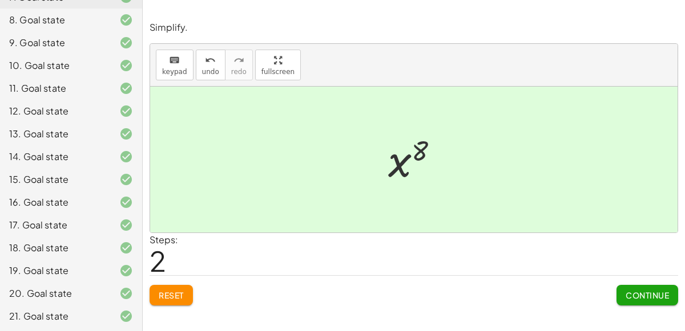
click at [66, 318] on div "21. Goal state" at bounding box center [55, 317] width 92 height 14
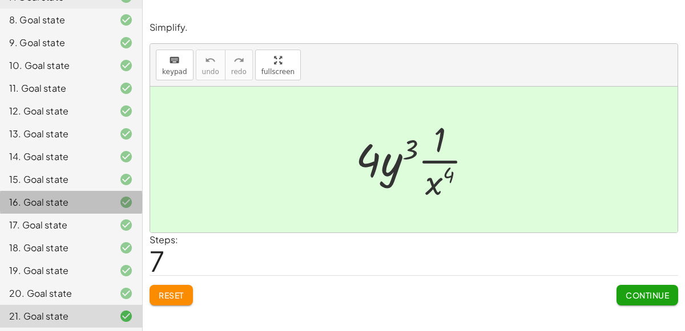
click at [79, 201] on div "16. Goal state" at bounding box center [55, 203] width 92 height 14
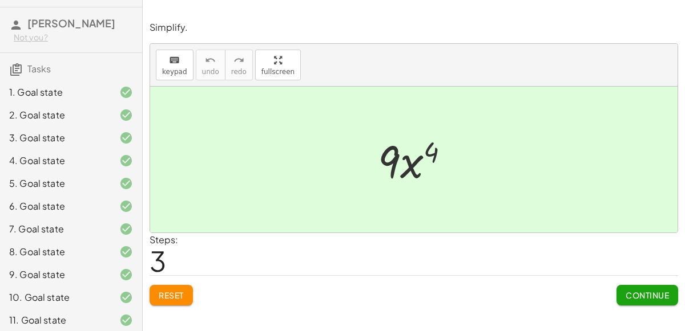
scroll to position [0, 0]
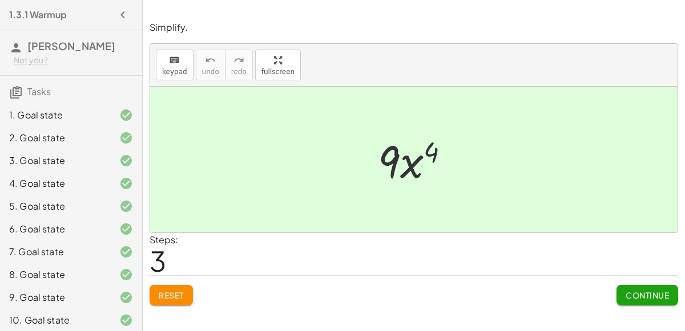
click at [60, 123] on div "1. Goal state" at bounding box center [71, 115] width 142 height 23
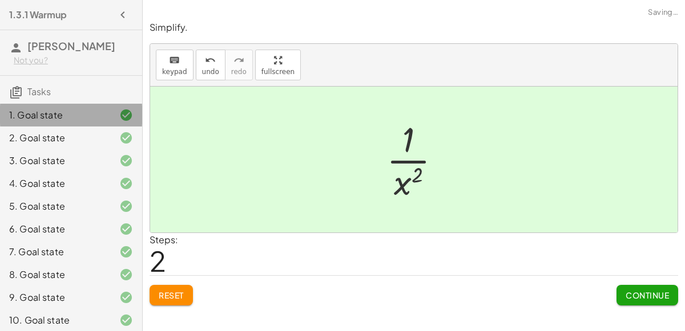
click at [41, 118] on div "1. Goal state" at bounding box center [55, 115] width 92 height 14
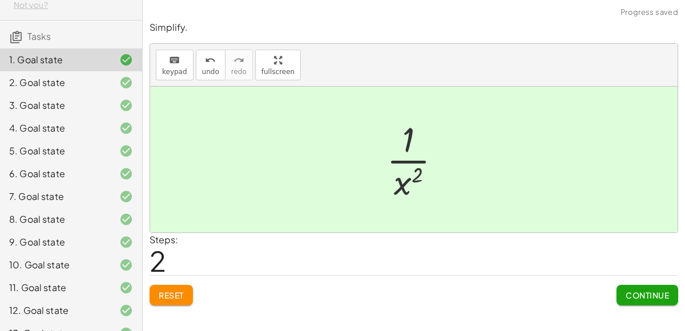
scroll to position [41, 0]
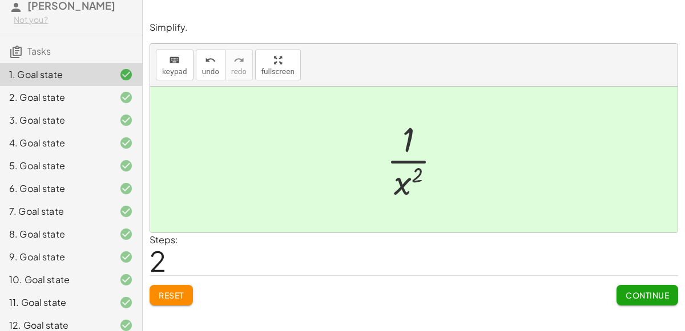
click at [41, 98] on div "2. Goal state" at bounding box center [55, 98] width 92 height 14
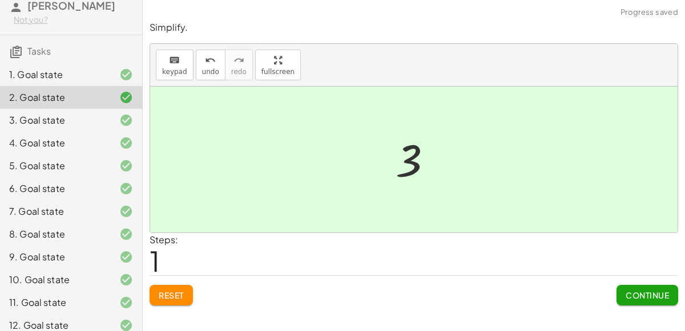
click at [26, 74] on div "1. Goal state" at bounding box center [55, 75] width 92 height 14
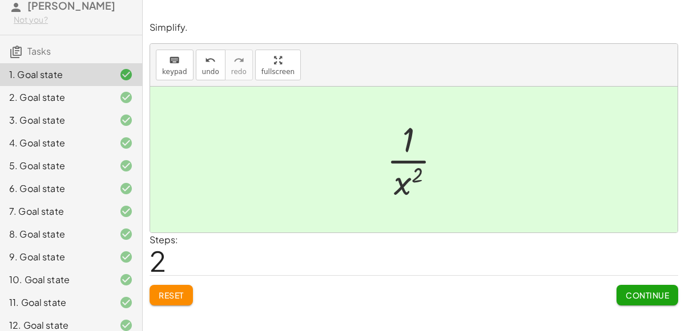
click at [39, 102] on div "2. Goal state" at bounding box center [55, 98] width 92 height 14
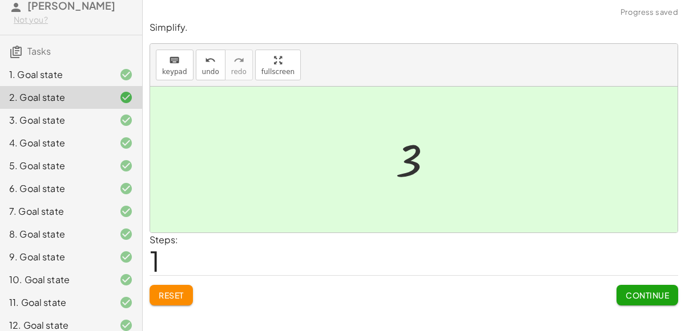
click at [164, 296] on span "Reset" at bounding box center [171, 295] width 25 height 10
click at [42, 68] on div "1. Goal state" at bounding box center [55, 75] width 92 height 14
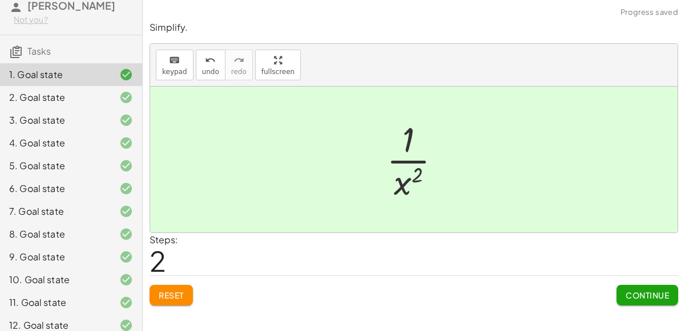
click at [24, 205] on div "7. Goal state" at bounding box center [55, 212] width 92 height 14
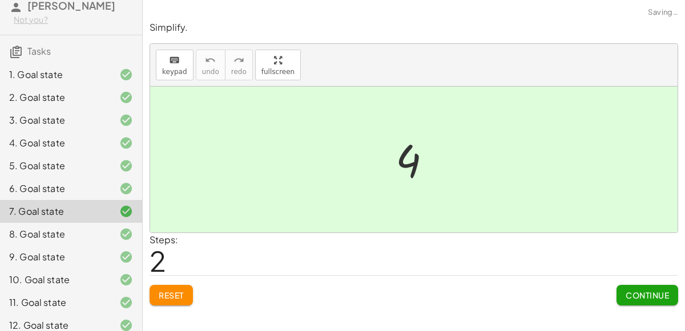
click at [21, 186] on div "6. Goal state" at bounding box center [55, 189] width 92 height 14
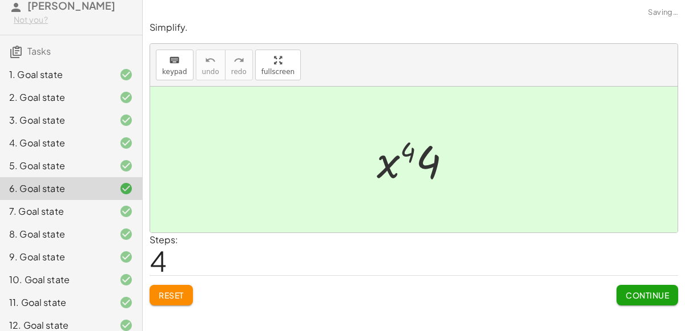
click at [171, 298] on span "Reset" at bounding box center [171, 295] width 25 height 10
click at [46, 217] on div "7. Goal state" at bounding box center [55, 212] width 92 height 14
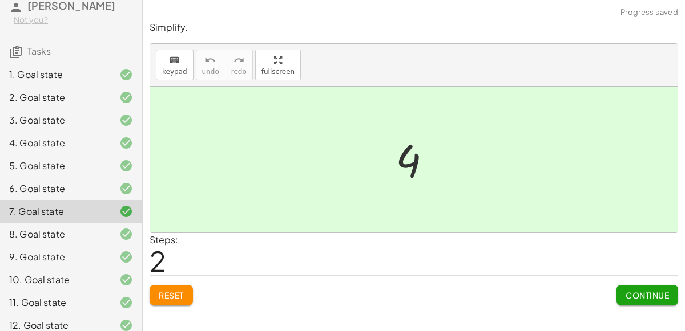
click at [37, 255] on div "9. Goal state" at bounding box center [55, 257] width 92 height 14
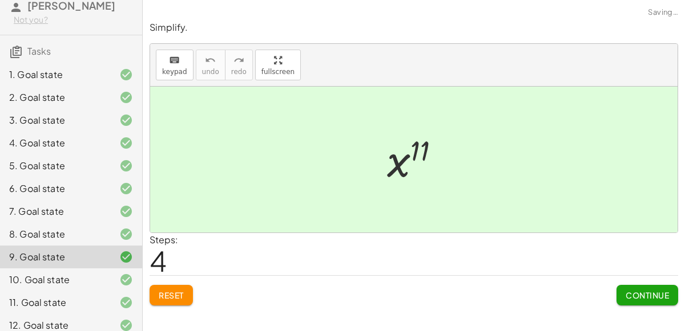
click at [42, 294] on div "11. Goal state" at bounding box center [71, 303] width 142 height 23
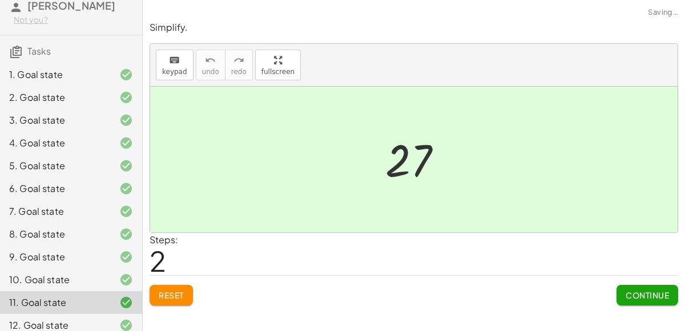
click at [179, 304] on button "Reset" at bounding box center [170, 295] width 43 height 21
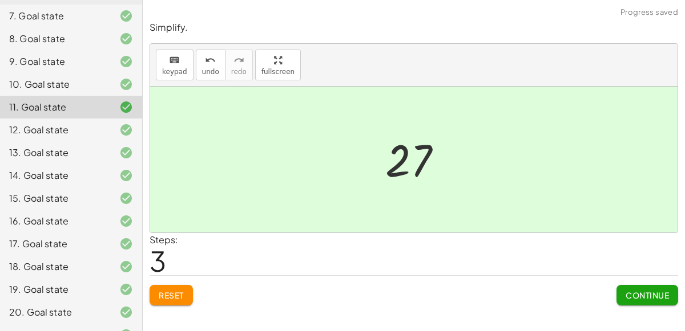
scroll to position [255, 0]
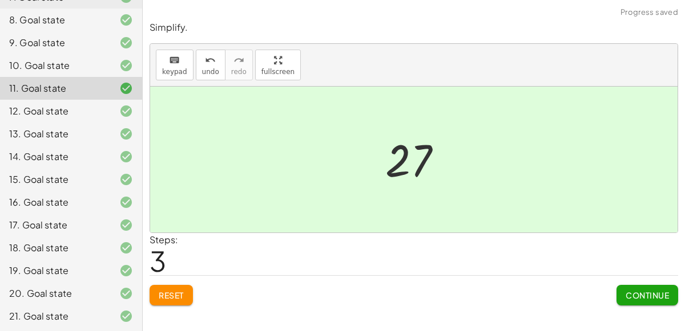
click at [47, 274] on div "19. Goal state" at bounding box center [55, 271] width 92 height 14
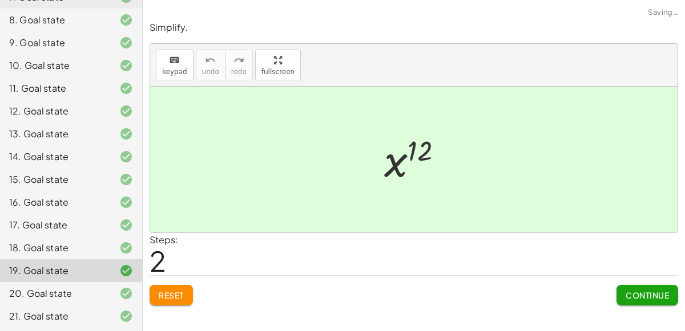
click at [171, 298] on span "Reset" at bounding box center [171, 295] width 25 height 10
